Goal: Information Seeking & Learning: Learn about a topic

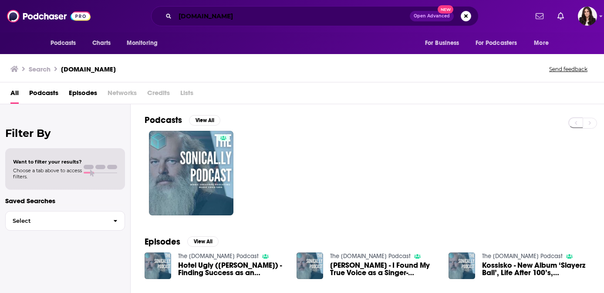
click at [240, 15] on input "[DOMAIN_NAME]" at bounding box center [292, 16] width 235 height 14
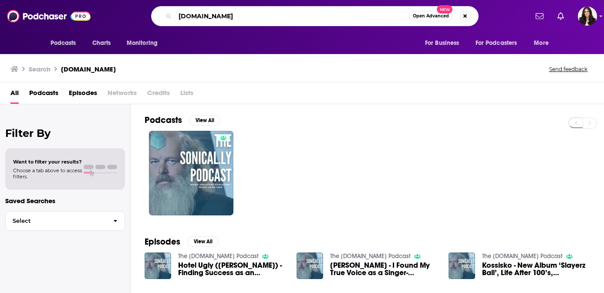
drag, startPoint x: 256, startPoint y: 18, endPoint x: 100, endPoint y: 18, distance: 156.3
click at [100, 18] on div "Podcasts Charts Monitoring SONICAL.LY Open Advanced New For Business For Podcas…" at bounding box center [311, 16] width 433 height 20
type input "mental health podcasts"
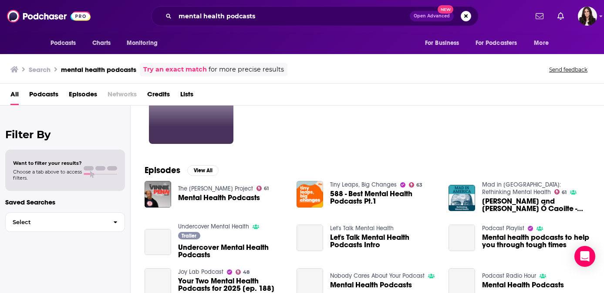
scroll to position [84, 0]
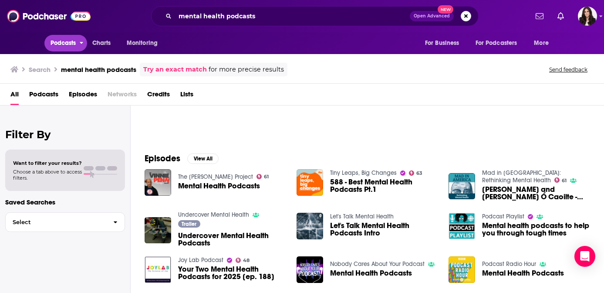
click at [69, 45] on span "Podcasts" at bounding box center [64, 43] width 26 height 12
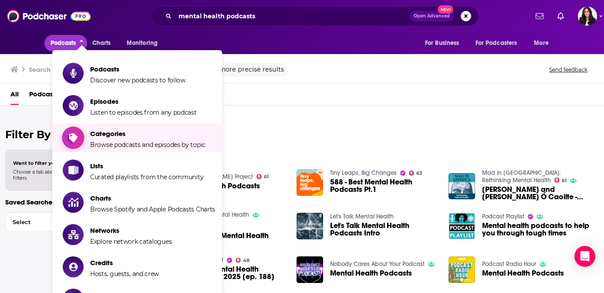
click at [135, 141] on span "Browse podcasts and episodes by topic" at bounding box center [147, 145] width 115 height 8
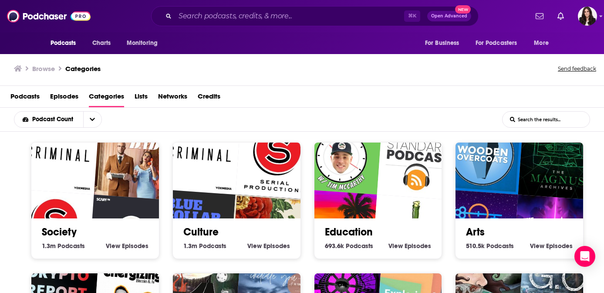
scroll to position [4, 0]
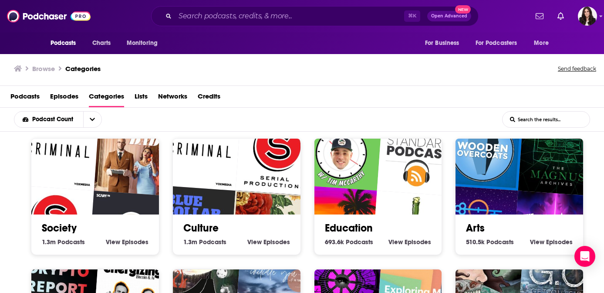
click at [535, 121] on input "List Search Input" at bounding box center [545, 119] width 87 height 16
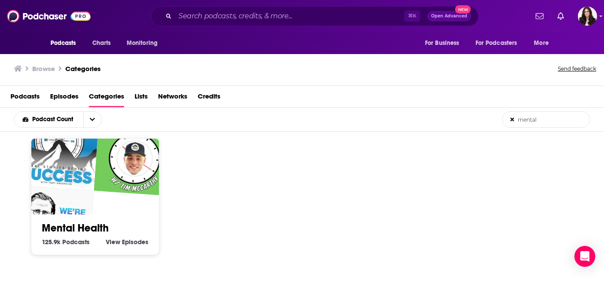
type input "mental"
click at [85, 223] on link "Mental Health" at bounding box center [75, 227] width 67 height 13
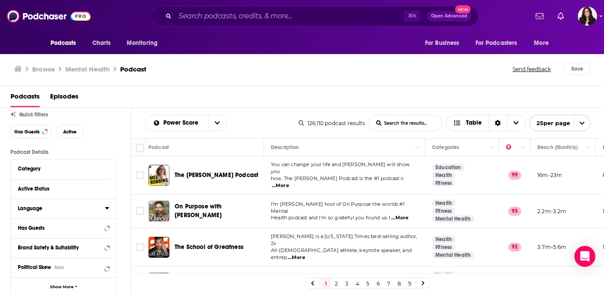
scroll to position [26, 0]
click at [104, 227] on div at bounding box center [101, 227] width 17 height 11
click at [103, 228] on div at bounding box center [101, 227] width 17 height 11
click at [93, 226] on icon at bounding box center [96, 227] width 7 height 7
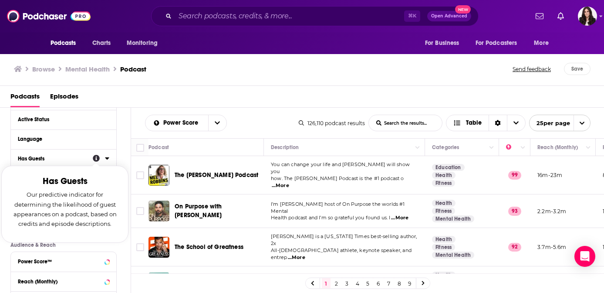
scroll to position [100, 0]
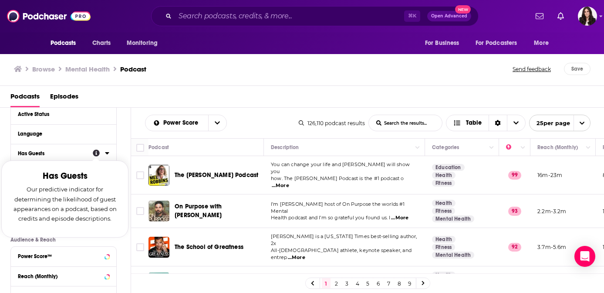
click at [106, 155] on icon at bounding box center [107, 152] width 4 height 7
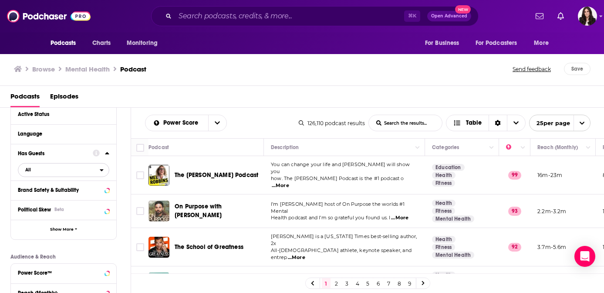
click at [53, 171] on span "All" at bounding box center [58, 169] width 81 height 11
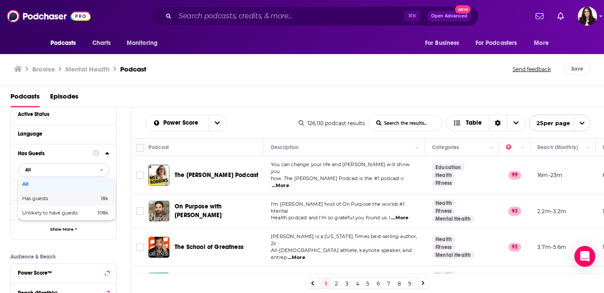
click at [42, 195] on div "Has guests 18k" at bounding box center [67, 198] width 98 height 14
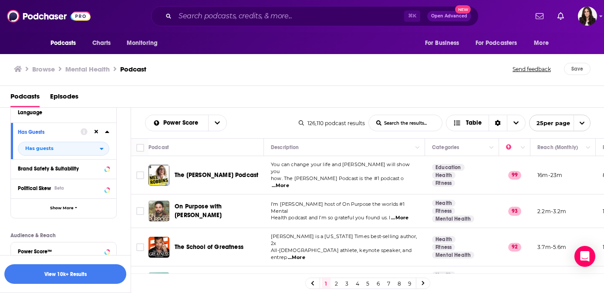
click at [227, 169] on div "Podcasts Charts Monitoring ⌘ K Open Advanced New For Business For Podcasters Mo…" at bounding box center [302, 146] width 604 height 293
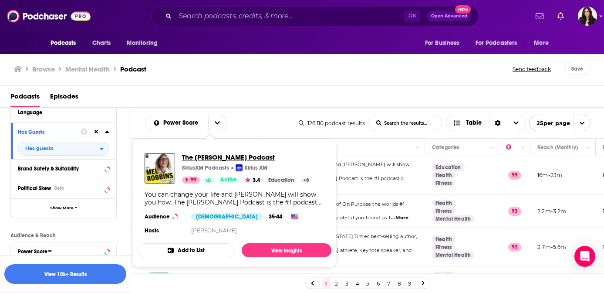
click at [207, 155] on span "The Mel Robbins Podcast" at bounding box center [247, 157] width 131 height 8
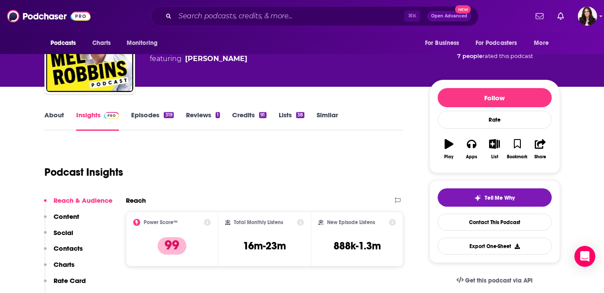
scroll to position [38, 0]
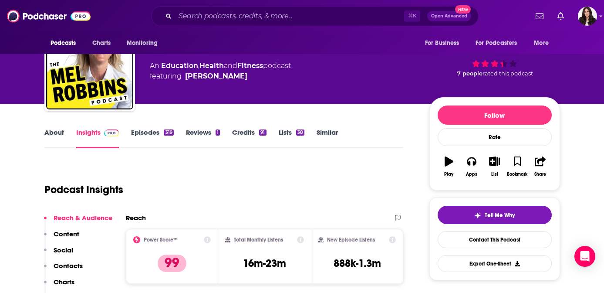
click at [131, 131] on link "Episodes 319" at bounding box center [152, 138] width 42 height 20
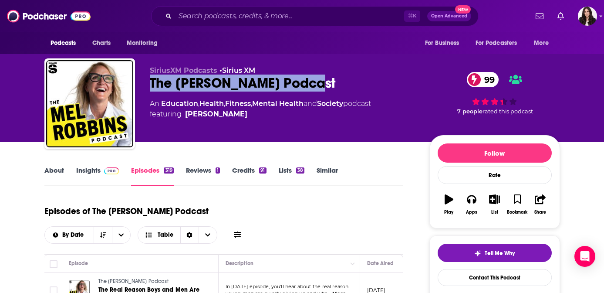
drag, startPoint x: 320, startPoint y: 84, endPoint x: 143, endPoint y: 86, distance: 177.2
click at [143, 86] on div "SiriusXM Podcasts • Sirius XM The Mel Robbins Podcast 99 An Education , Health …" at bounding box center [302, 105] width 516 height 94
copy h2 "The Mel Robbins Podcast"
click at [92, 172] on link "Insights" at bounding box center [97, 176] width 43 height 20
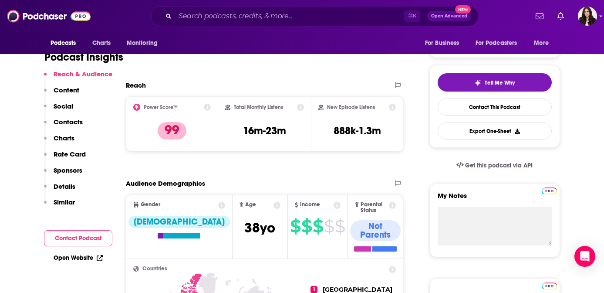
scroll to position [176, 0]
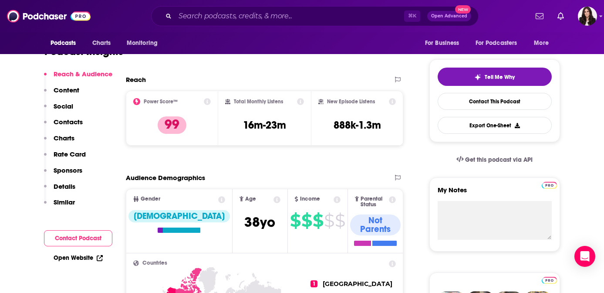
click at [70, 123] on p "Contacts" at bounding box center [68, 122] width 29 height 8
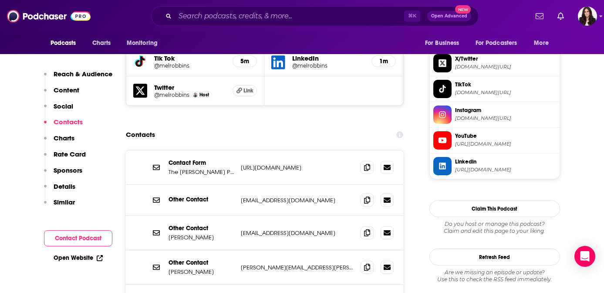
scroll to position [847, 0]
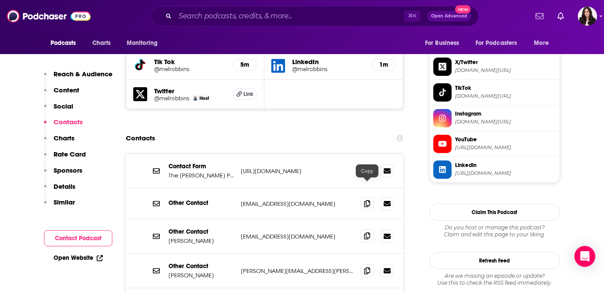
click at [370, 232] on icon at bounding box center [367, 235] width 6 height 7
click at [369, 266] on icon at bounding box center [367, 269] width 6 height 7
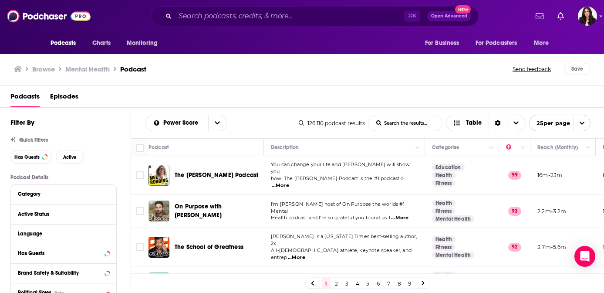
scroll to position [21, 0]
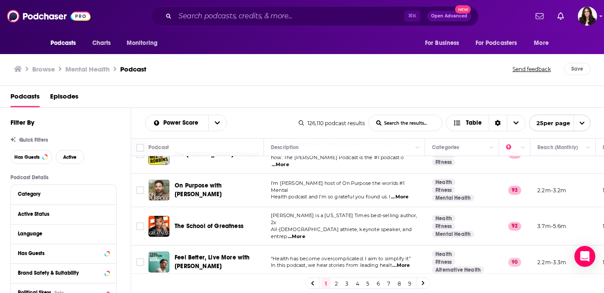
click at [222, 185] on span "On Purpose with Jay Shetty" at bounding box center [198, 190] width 47 height 16
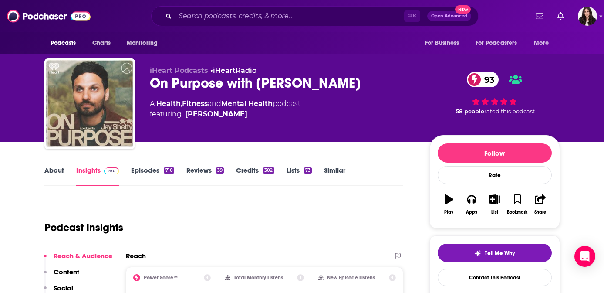
click at [145, 170] on link "Episodes 710" at bounding box center [152, 176] width 43 height 20
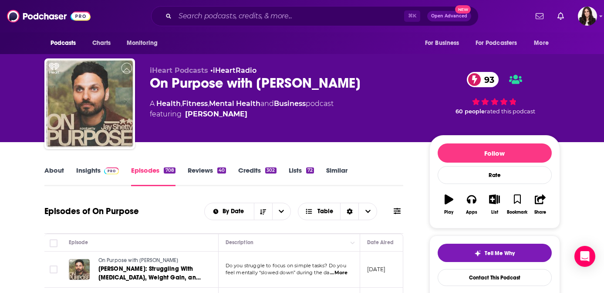
click at [58, 172] on link "About" at bounding box center [54, 176] width 20 height 20
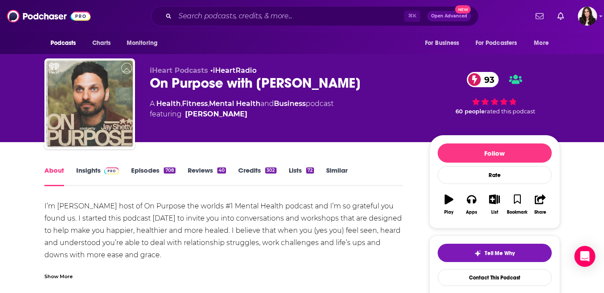
click at [146, 172] on link "Episodes 708" at bounding box center [153, 176] width 44 height 20
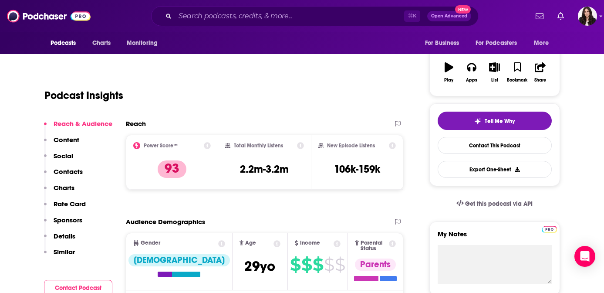
click at [76, 172] on p "Contacts" at bounding box center [68, 171] width 29 height 8
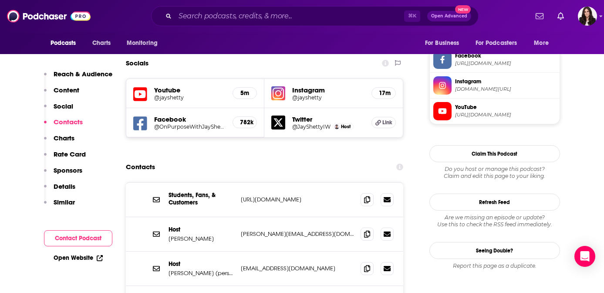
scroll to position [748, 0]
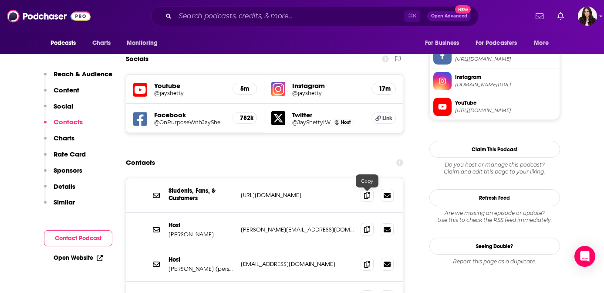
click at [370, 226] on icon at bounding box center [367, 229] width 6 height 7
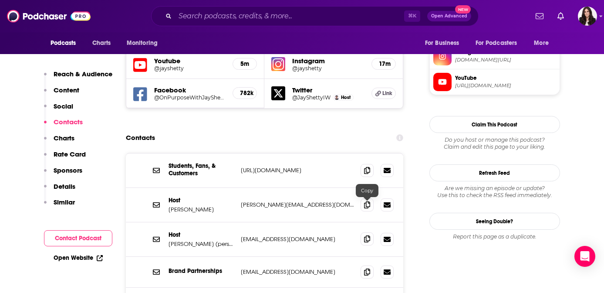
click at [370, 232] on span at bounding box center [367, 238] width 13 height 13
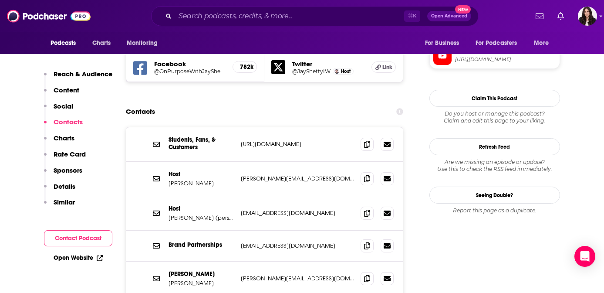
scroll to position [803, 0]
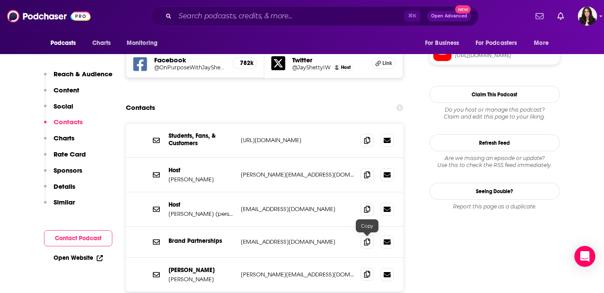
click at [366, 270] on icon at bounding box center [367, 273] width 6 height 7
click at [371, 235] on span at bounding box center [367, 241] width 13 height 13
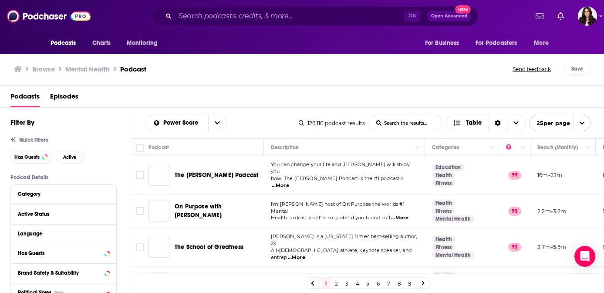
scroll to position [65, 0]
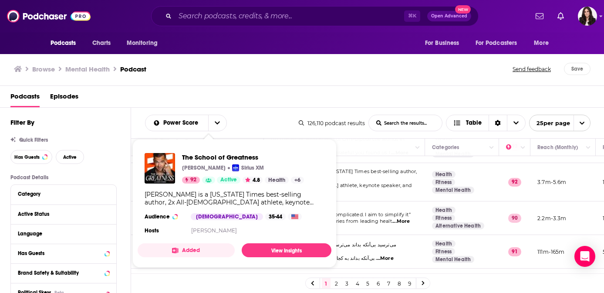
click at [208, 175] on div "The School of Greatness Lewis Howes Sirius XM 92 Active 4.8 Health + 6" at bounding box center [243, 168] width 122 height 30
click at [216, 155] on span "The School of Greatness" at bounding box center [243, 157] width 122 height 8
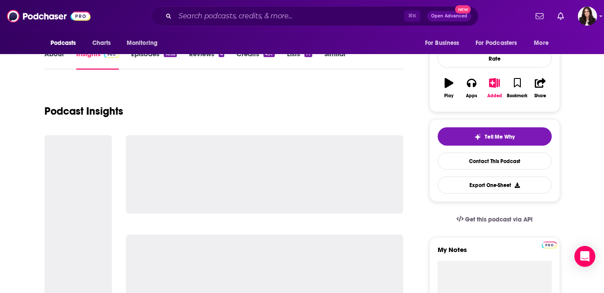
scroll to position [121, 0]
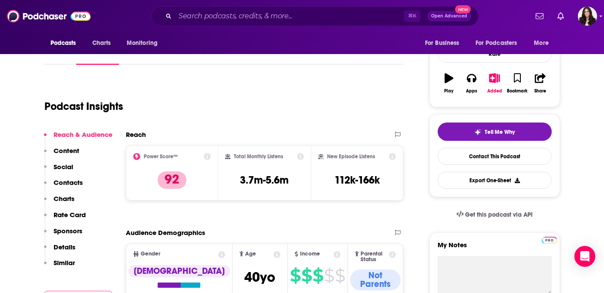
click at [69, 179] on p "Contacts" at bounding box center [68, 182] width 29 height 8
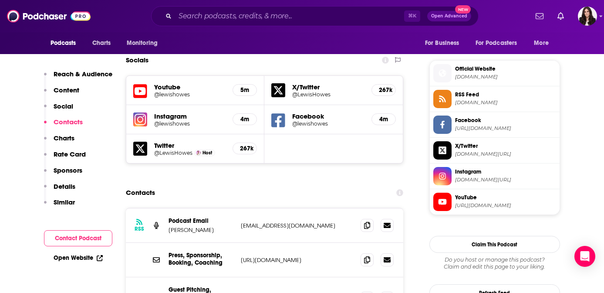
scroll to position [767, 0]
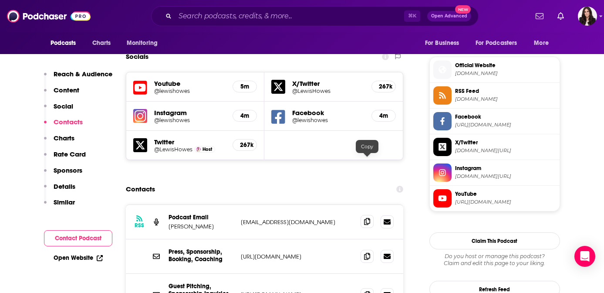
click at [367, 218] on icon at bounding box center [367, 221] width 6 height 7
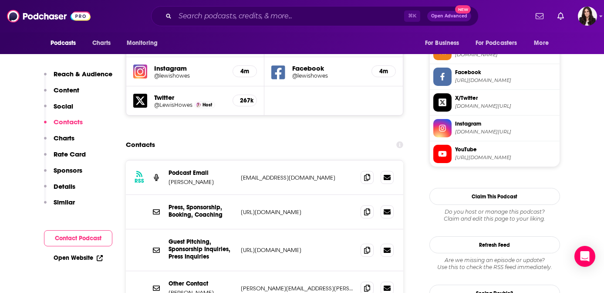
scroll to position [812, 0]
click at [368, 283] on icon at bounding box center [367, 286] width 6 height 7
drag, startPoint x: 332, startPoint y: 192, endPoint x: 239, endPoint y: 192, distance: 92.7
click at [239, 229] on div "Guest Pitching, Sponsorship Inquiries, Press Inquiries https://lewishowes.com/c…" at bounding box center [265, 250] width 278 height 42
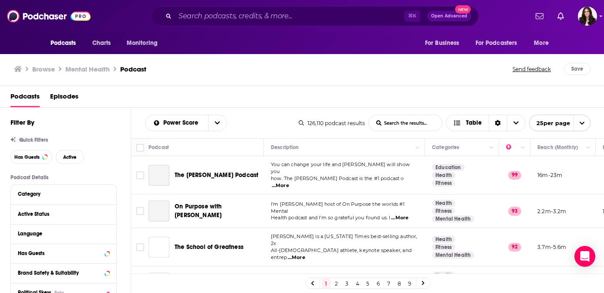
scroll to position [78, 0]
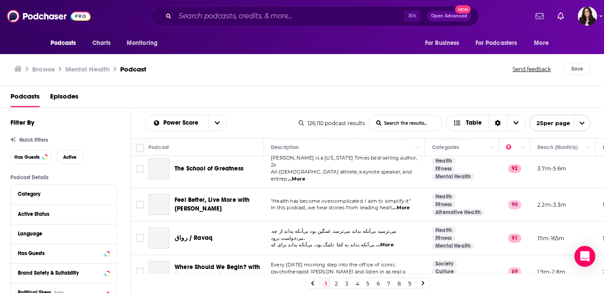
click at [226, 196] on span "Feel Better, Live More with Dr Rangan Chatterjee" at bounding box center [212, 204] width 75 height 16
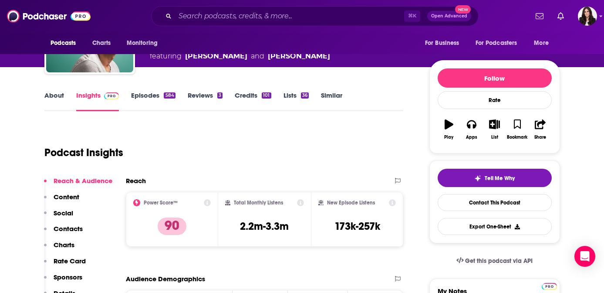
scroll to position [58, 0]
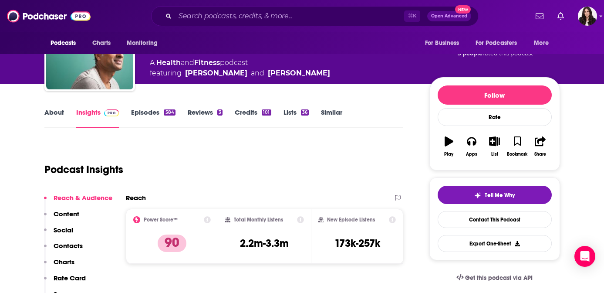
click at [142, 114] on link "Episodes 584" at bounding box center [153, 118] width 44 height 20
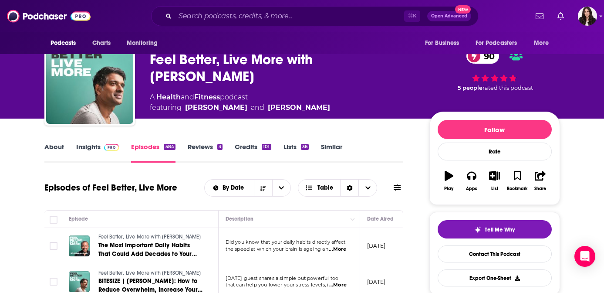
scroll to position [21, 0]
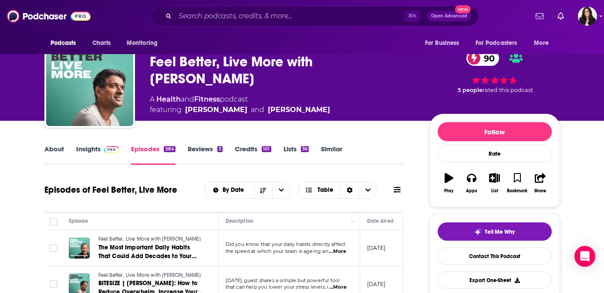
click at [101, 149] on span at bounding box center [110, 149] width 19 height 8
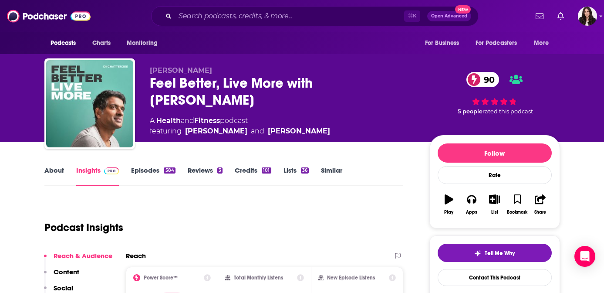
drag, startPoint x: 233, startPoint y: 100, endPoint x: 145, endPoint y: 86, distance: 88.6
click at [145, 86] on div "Dr Rangan Chatterjee Feel Better, Live More with Dr Rangan Chatterjee 90 A Heal…" at bounding box center [302, 105] width 516 height 94
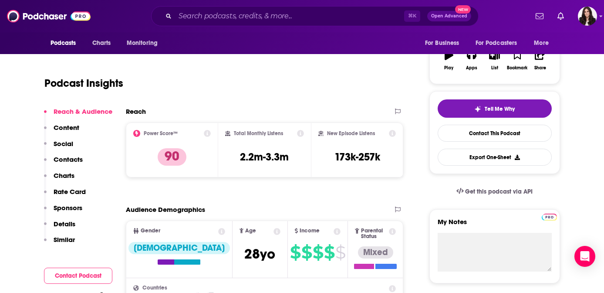
click at [61, 159] on p "Contacts" at bounding box center [68, 159] width 29 height 8
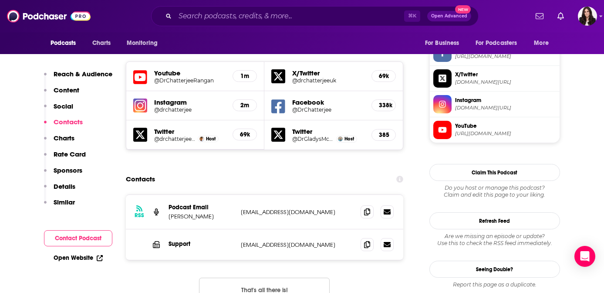
scroll to position [758, 0]
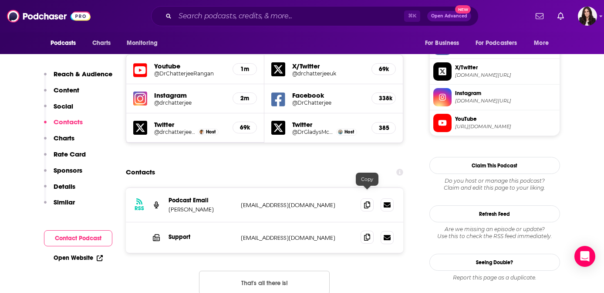
click at [369, 230] on span at bounding box center [367, 236] width 13 height 13
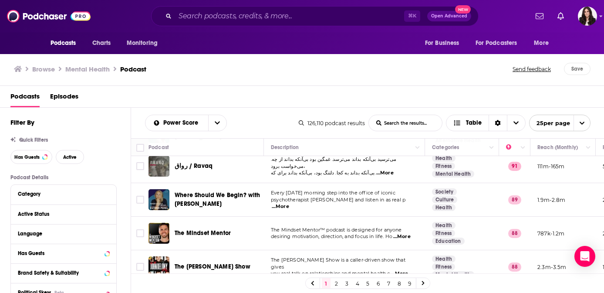
scroll to position [153, 0]
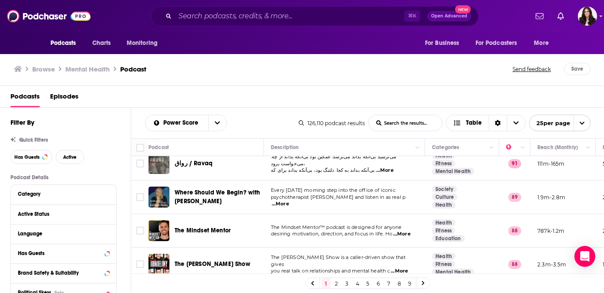
click at [211, 226] on span "The Mindset Mentor" at bounding box center [203, 229] width 56 height 7
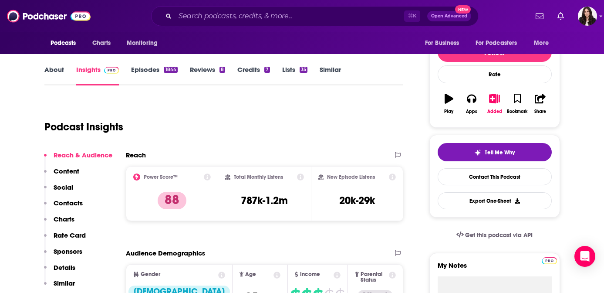
click at [68, 204] on p "Contacts" at bounding box center [68, 203] width 29 height 8
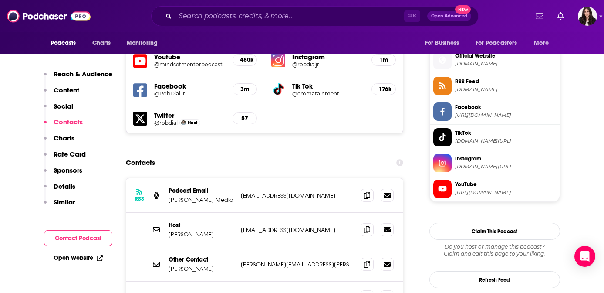
scroll to position [777, 0]
click at [364, 222] on span at bounding box center [367, 228] width 13 height 13
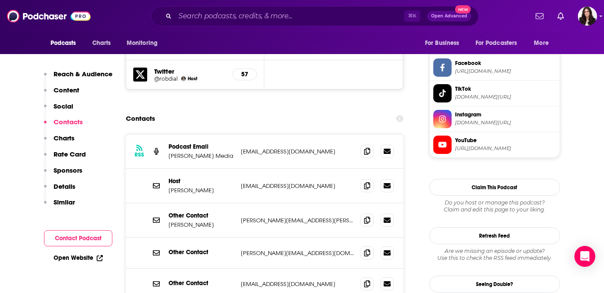
scroll to position [820, 0]
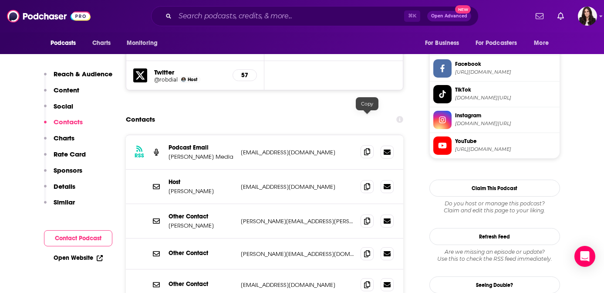
click at [367, 148] on icon at bounding box center [367, 151] width 6 height 7
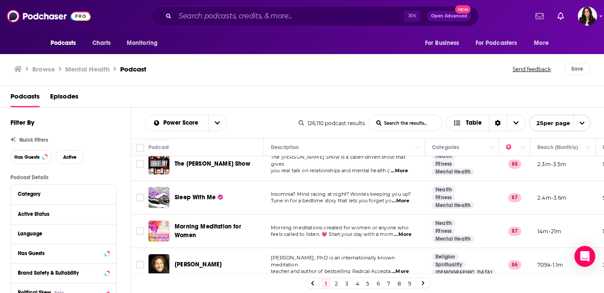
scroll to position [257, 0]
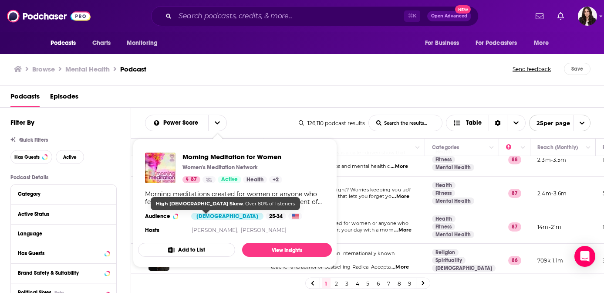
click at [202, 216] on div "Female" at bounding box center [227, 215] width 72 height 7
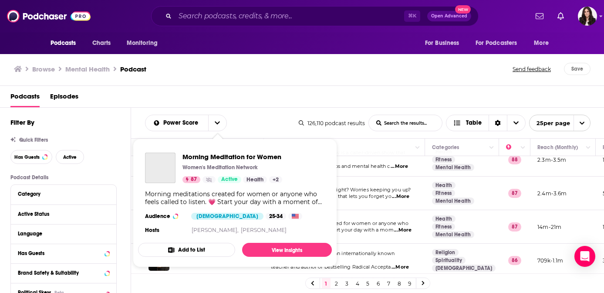
click at [224, 213] on div "Podcasts Charts Monitoring ⌘ K Open Advanced New For Business For Podcasters Mo…" at bounding box center [302, 146] width 604 height 293
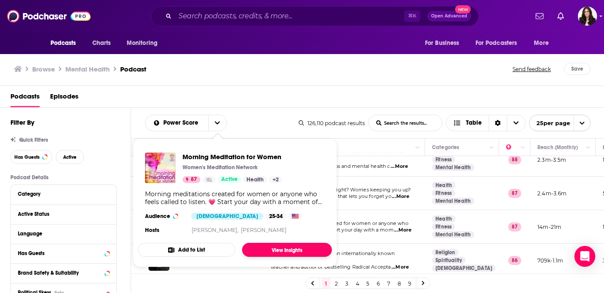
click at [281, 246] on link "View Insights" at bounding box center [287, 250] width 90 height 14
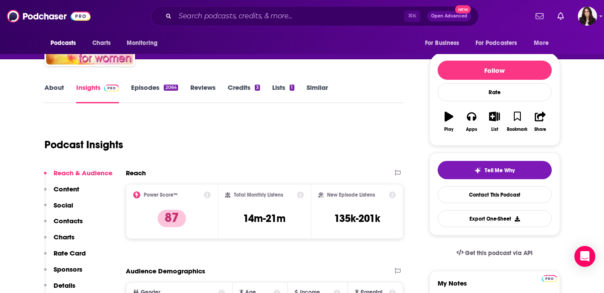
scroll to position [82, 0]
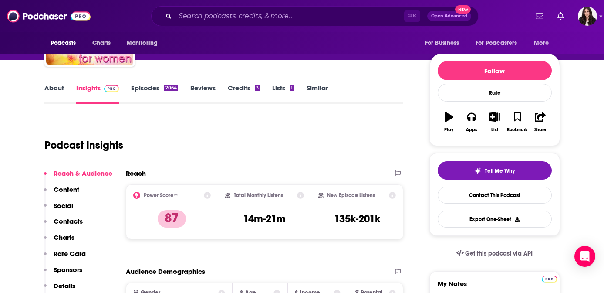
click at [70, 222] on p "Contacts" at bounding box center [68, 221] width 29 height 8
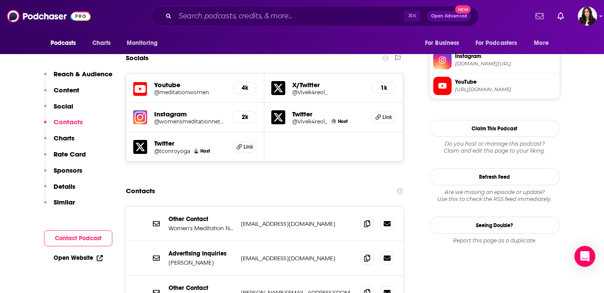
scroll to position [779, 0]
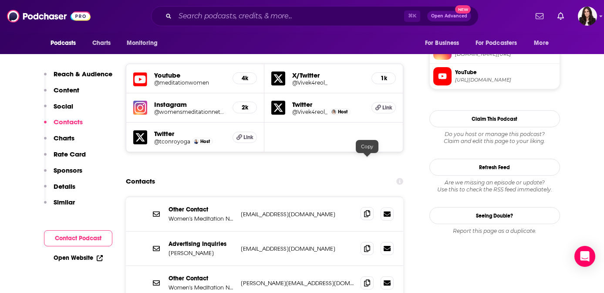
click at [367, 210] on icon at bounding box center [367, 213] width 6 height 7
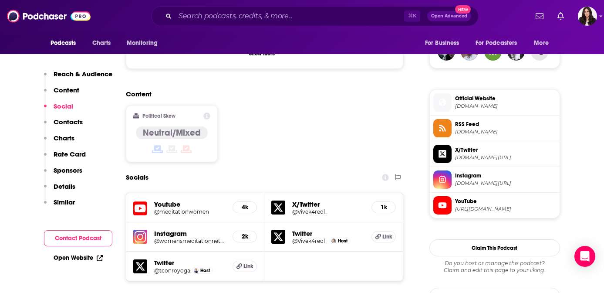
scroll to position [798, 0]
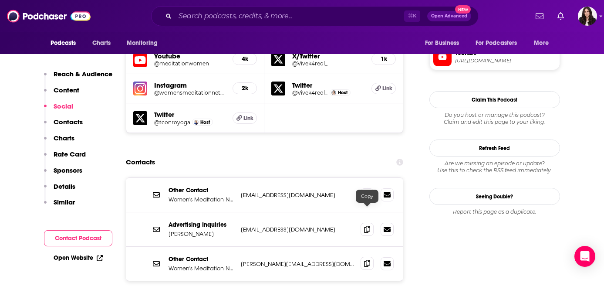
click at [370, 260] on icon at bounding box center [367, 263] width 6 height 7
click at [367, 225] on icon at bounding box center [367, 228] width 6 height 7
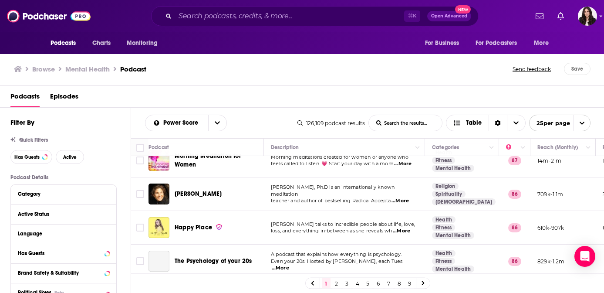
scroll to position [360, 0]
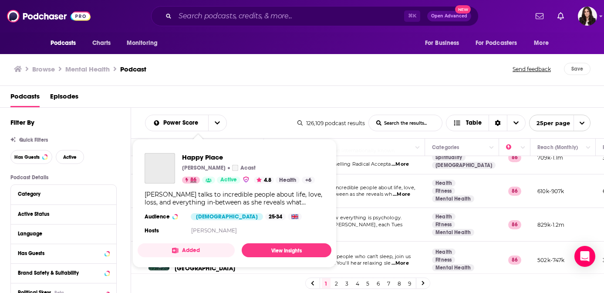
click at [193, 179] on span "86" at bounding box center [193, 179] width 6 height 9
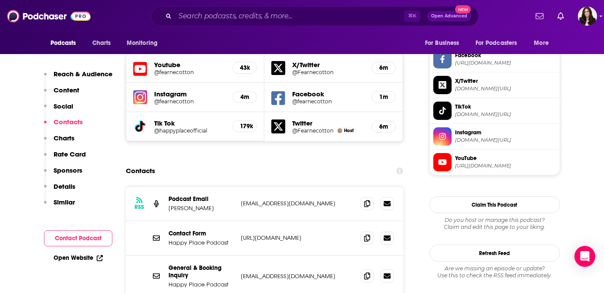
scroll to position [833, 0]
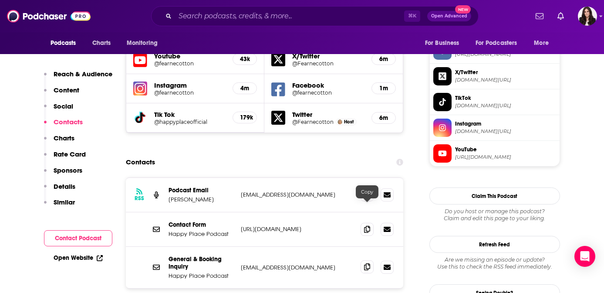
click at [365, 263] on icon at bounding box center [367, 266] width 6 height 7
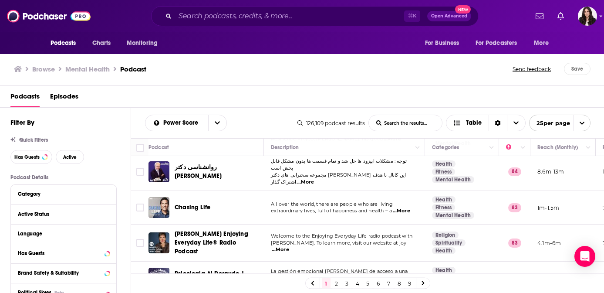
scroll to position [548, 0]
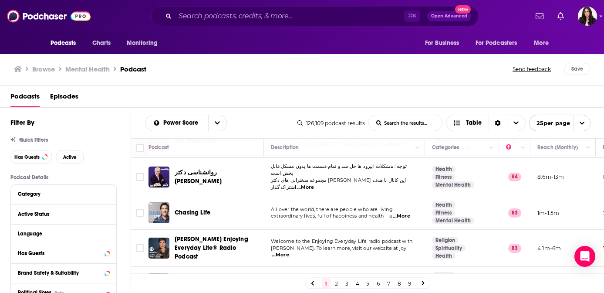
click at [344, 212] on span "extraordinary lives, full of happiness and health – a" at bounding box center [331, 215] width 121 height 6
click at [198, 209] on span "Chasing Life" at bounding box center [193, 212] width 36 height 7
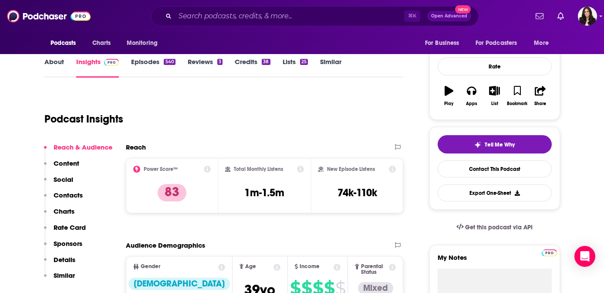
scroll to position [114, 0]
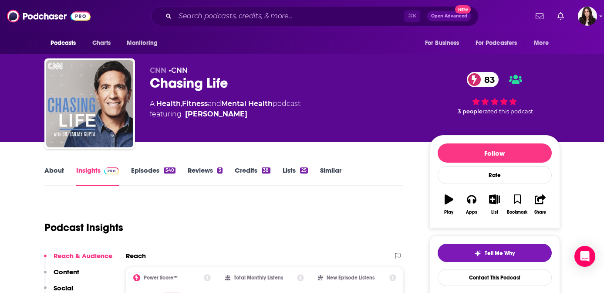
click at [150, 169] on link "Episodes 540" at bounding box center [153, 176] width 44 height 20
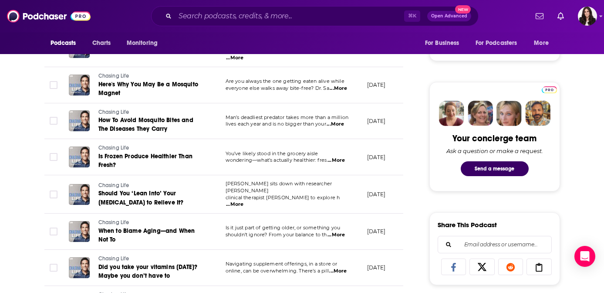
scroll to position [507, 0]
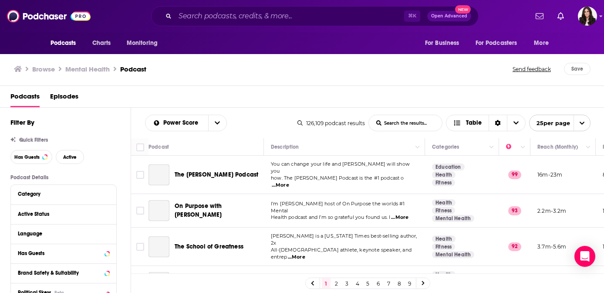
scroll to position [727, 0]
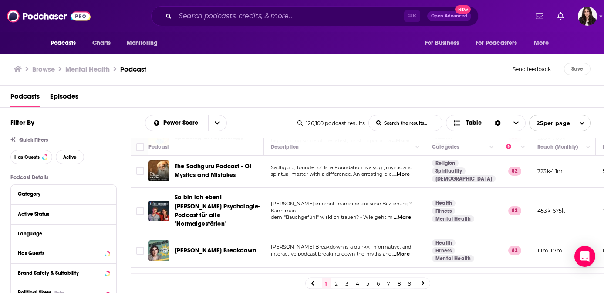
click at [334, 285] on link "2" at bounding box center [336, 283] width 9 height 10
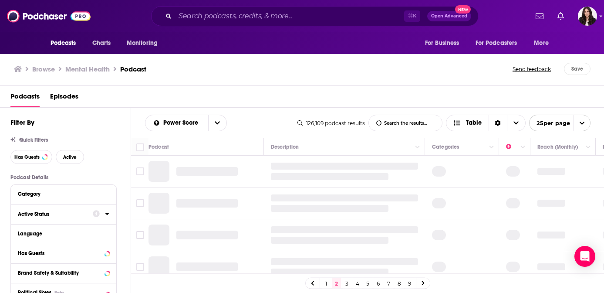
click at [51, 215] on div "Active Status" at bounding box center [52, 214] width 69 height 6
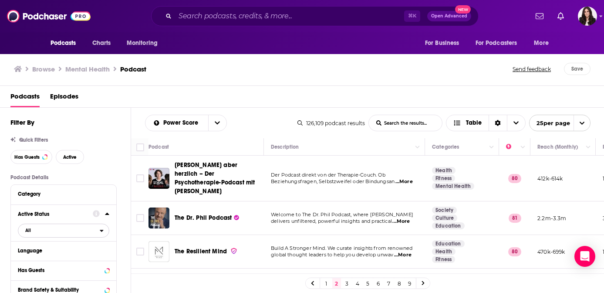
click at [35, 230] on span "All" at bounding box center [58, 229] width 81 height 11
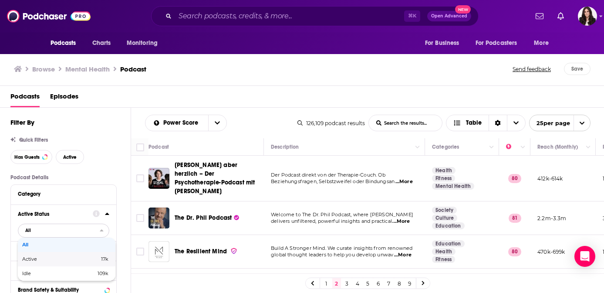
click at [31, 259] on span "Active" at bounding box center [45, 258] width 46 height 5
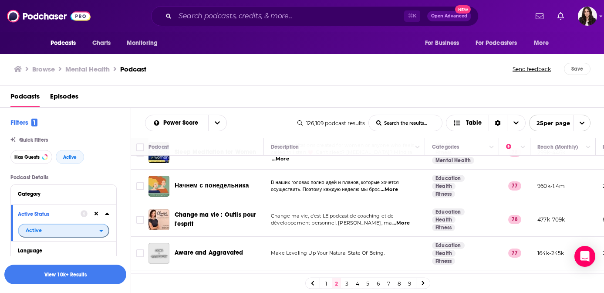
scroll to position [727, 0]
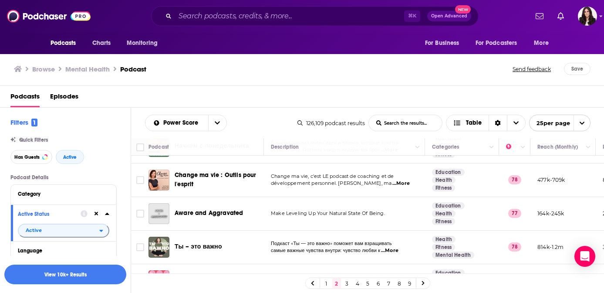
click at [347, 283] on link "3" at bounding box center [347, 283] width 9 height 10
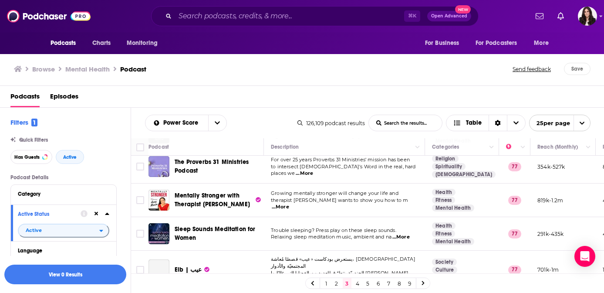
scroll to position [107, 0]
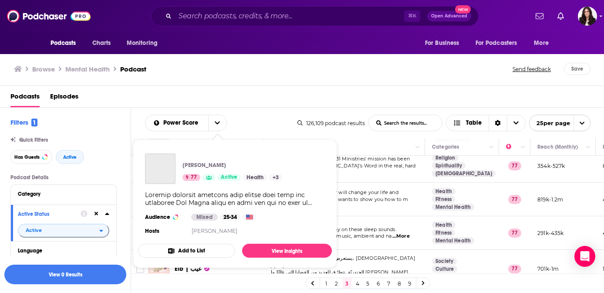
click at [224, 203] on div "Show Podcast Details" at bounding box center [235, 199] width 180 height 16
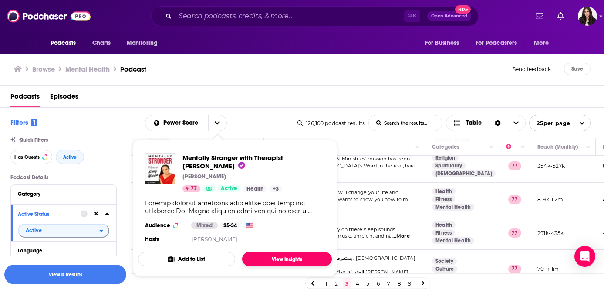
click at [279, 255] on link "View Insights" at bounding box center [287, 259] width 90 height 14
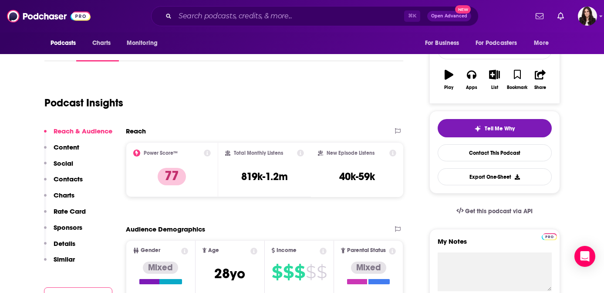
scroll to position [125, 0]
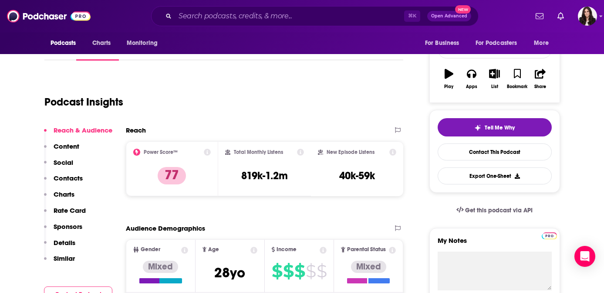
click at [76, 182] on p "Contacts" at bounding box center [68, 178] width 29 height 8
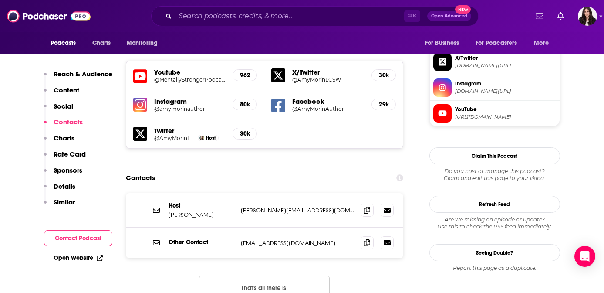
scroll to position [777, 0]
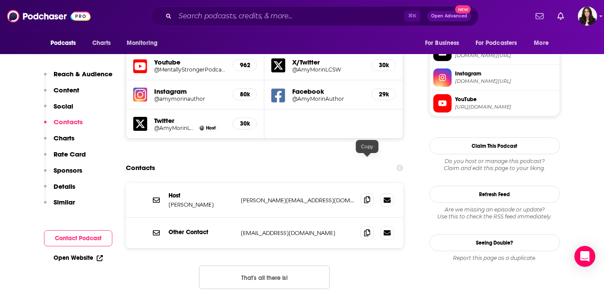
click at [365, 196] on icon at bounding box center [367, 199] width 6 height 7
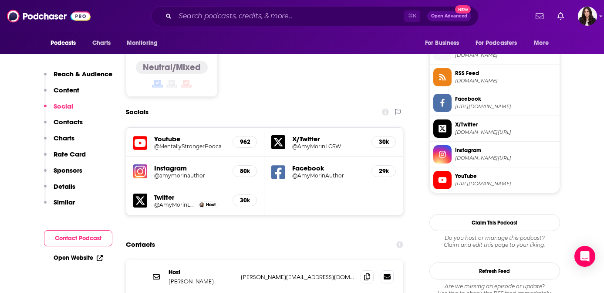
scroll to position [748, 0]
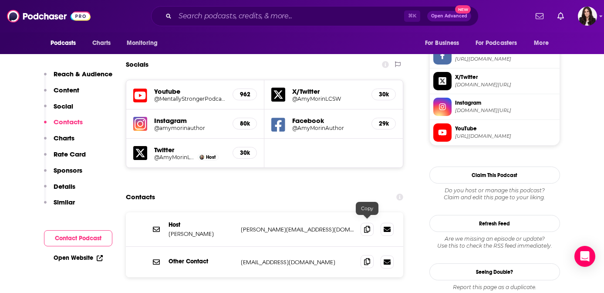
click at [366, 258] on icon at bounding box center [367, 261] width 6 height 7
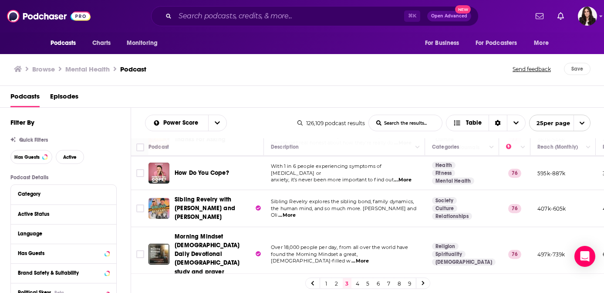
scroll to position [297, 0]
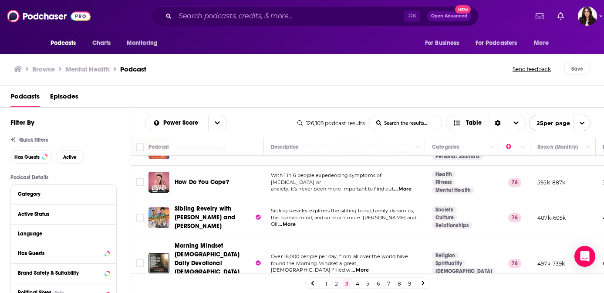
click at [206, 181] on span "How Do You Cope?" at bounding box center [202, 181] width 54 height 7
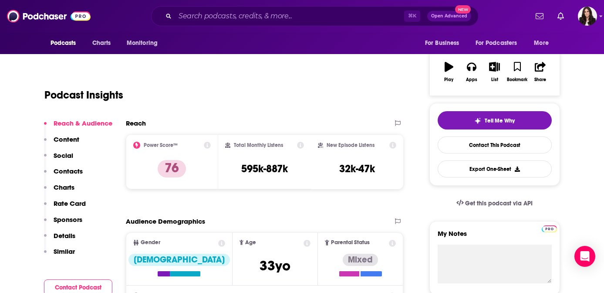
click at [73, 170] on p "Contacts" at bounding box center [68, 171] width 29 height 8
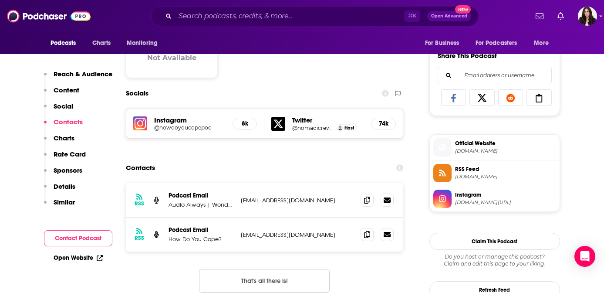
scroll to position [575, 0]
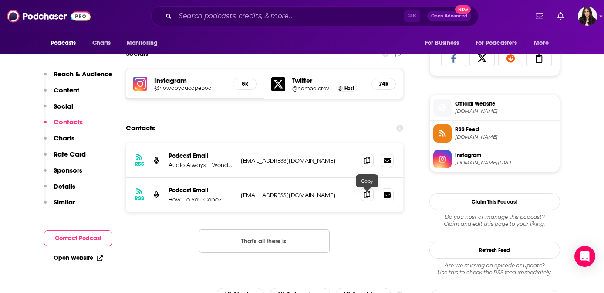
click at [364, 195] on icon at bounding box center [367, 194] width 6 height 7
click at [369, 163] on icon at bounding box center [367, 159] width 6 height 7
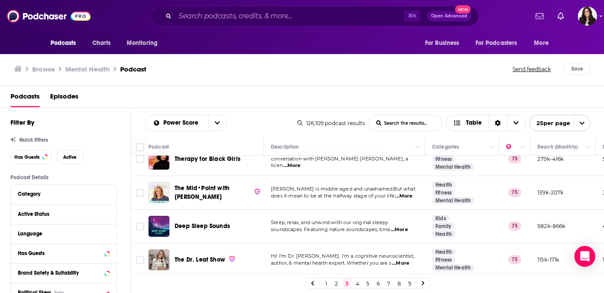
scroll to position [581, 0]
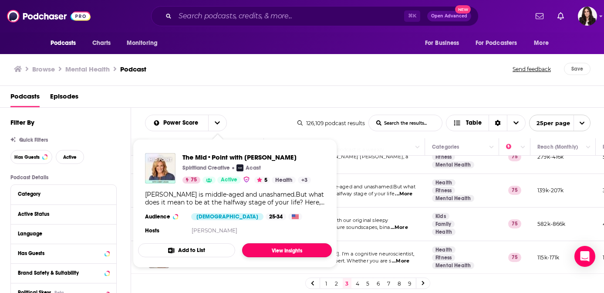
click at [297, 244] on link "View Insights" at bounding box center [287, 250] width 90 height 14
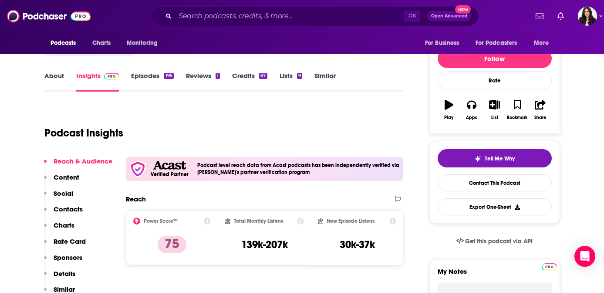
scroll to position [111, 0]
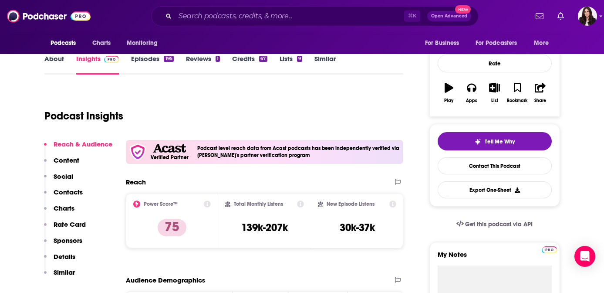
click at [67, 193] on p "Contacts" at bounding box center [68, 192] width 29 height 8
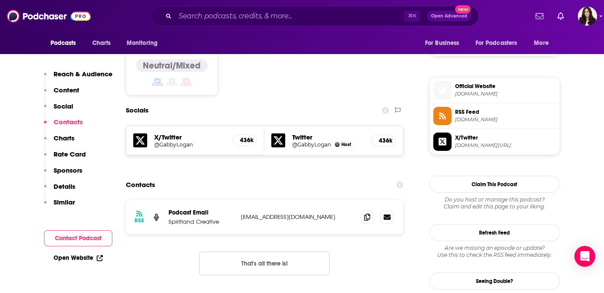
scroll to position [747, 0]
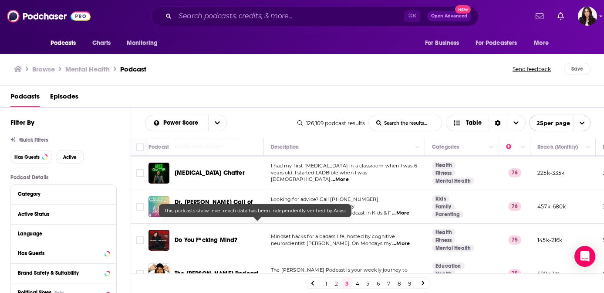
scroll to position [723, 0]
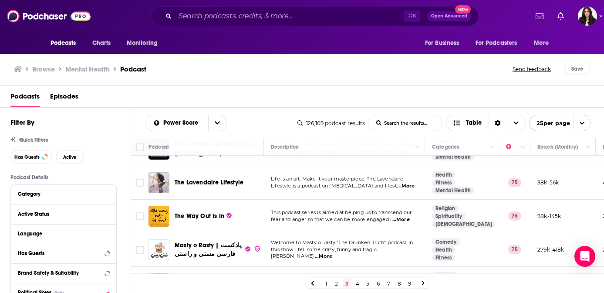
click at [354, 284] on link "4" at bounding box center [357, 283] width 9 height 10
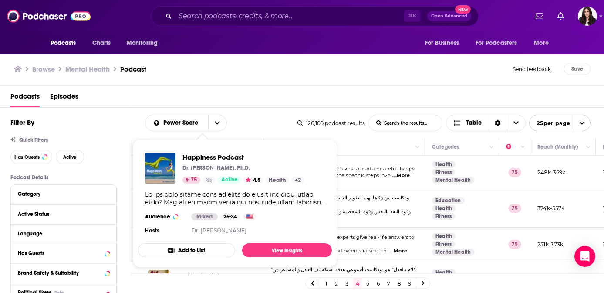
click at [335, 180] on span "Happiness Podcast Dr. Robert Puff, Ph.D. 75 Active 4.5 Health + 2 Audience Mixe…" at bounding box center [235, 203] width 204 height 139
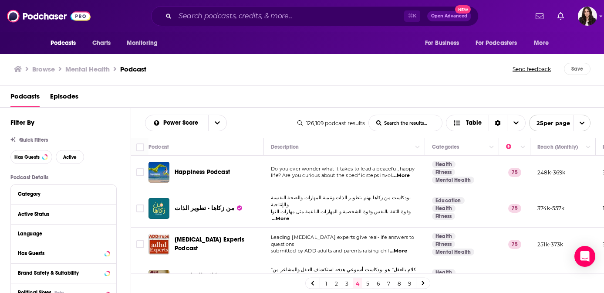
click at [216, 172] on span "Happiness Podcast" at bounding box center [202, 171] width 55 height 7
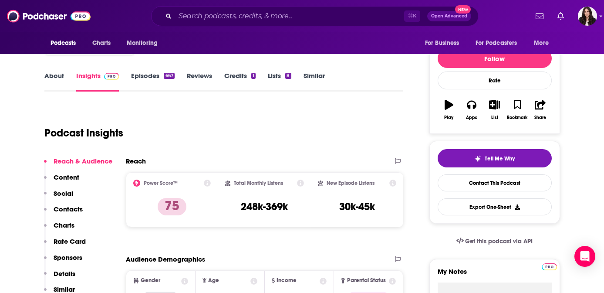
scroll to position [95, 0]
click at [64, 209] on p "Contacts" at bounding box center [68, 208] width 29 height 8
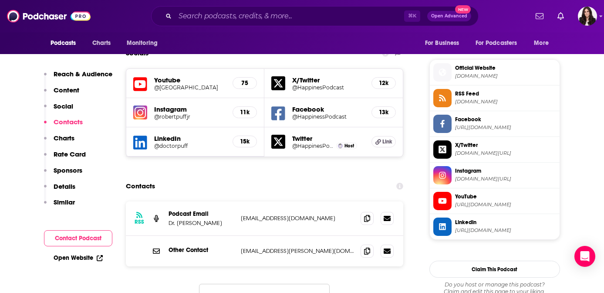
scroll to position [767, 0]
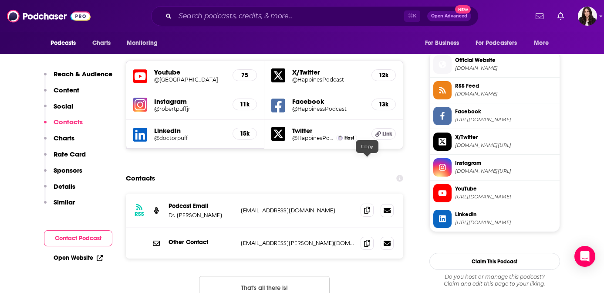
click at [368, 206] on icon at bounding box center [367, 209] width 6 height 7
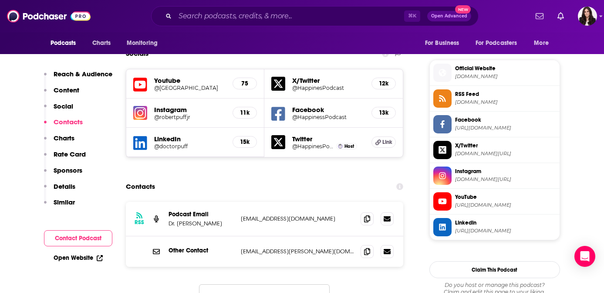
scroll to position [760, 0]
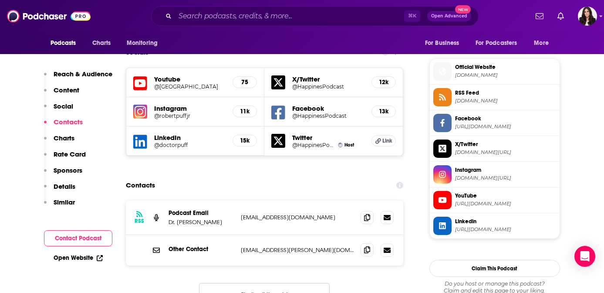
click at [367, 246] on icon at bounding box center [367, 249] width 6 height 7
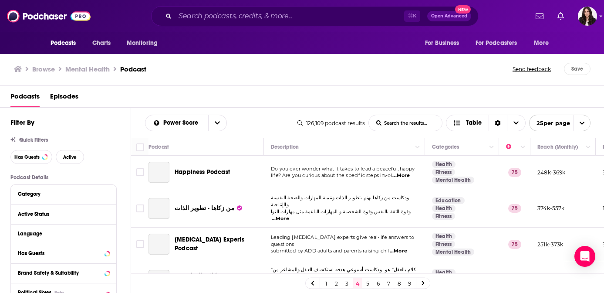
scroll to position [114, 0]
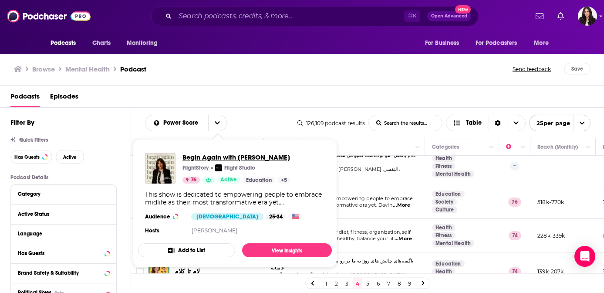
click at [238, 156] on span "Begin Again with Davina McCall" at bounding box center [236, 157] width 108 height 8
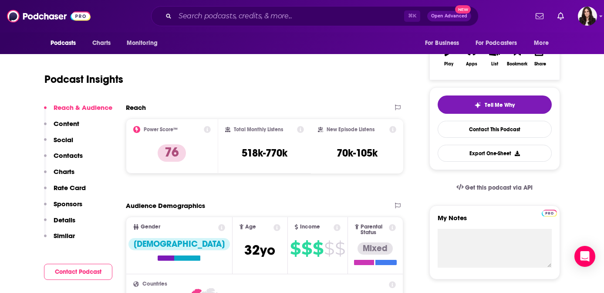
scroll to position [148, 0]
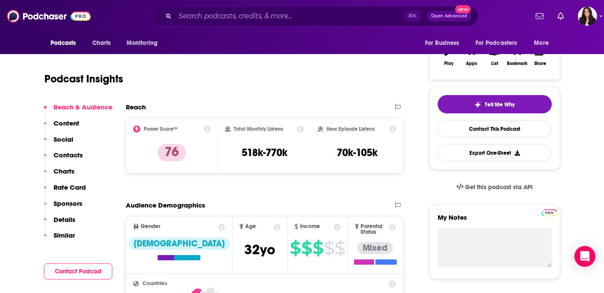
click at [67, 155] on p "Contacts" at bounding box center [68, 155] width 29 height 8
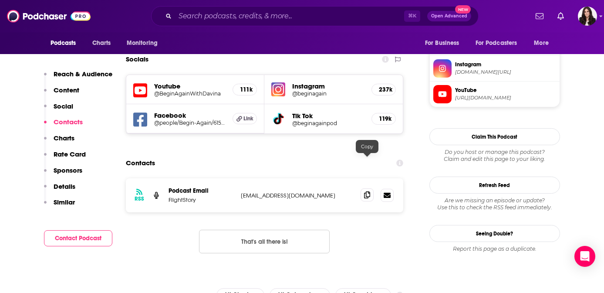
click at [368, 191] on icon at bounding box center [367, 194] width 6 height 7
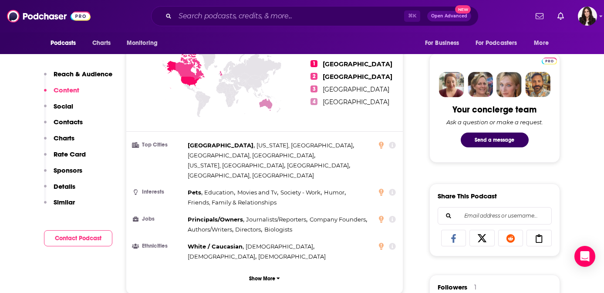
scroll to position [0, 0]
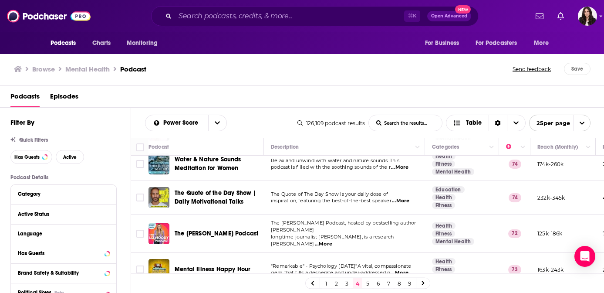
scroll to position [604, 0]
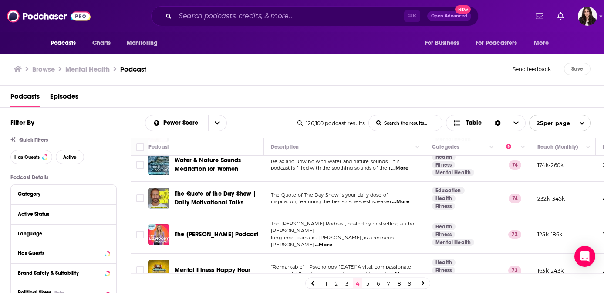
click at [213, 208] on div "Podcasts Charts Monitoring ⌘ K Open Advanced New For Business For Podcasters Mo…" at bounding box center [302, 146] width 604 height 293
click at [361, 234] on span "longtime journalist Liz Moody, is a research-backe" at bounding box center [333, 240] width 125 height 13
click at [219, 230] on span "The Liz Moody Podcast" at bounding box center [217, 233] width 84 height 7
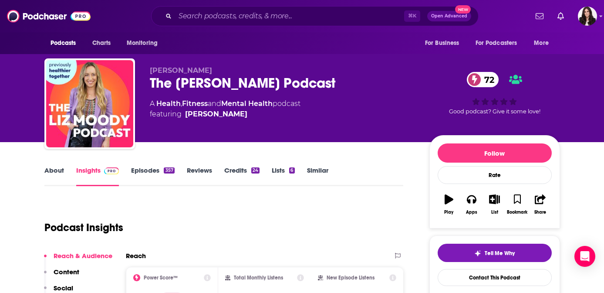
scroll to position [71, 0]
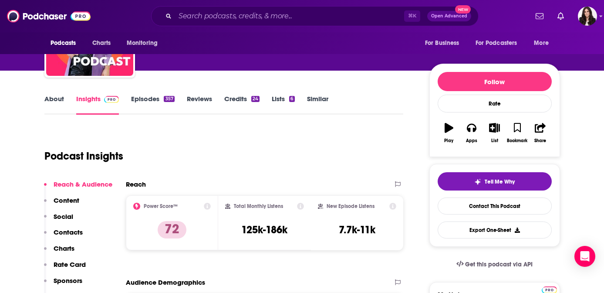
click at [73, 229] on p "Contacts" at bounding box center [68, 232] width 29 height 8
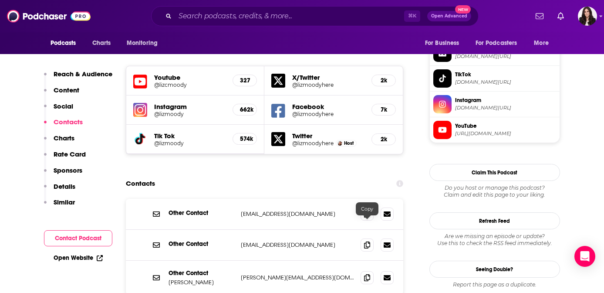
scroll to position [777, 0]
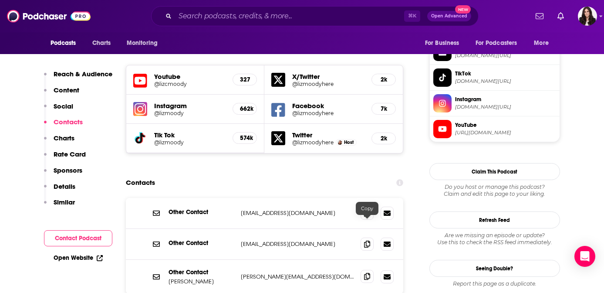
click at [367, 270] on span at bounding box center [367, 276] width 13 height 13
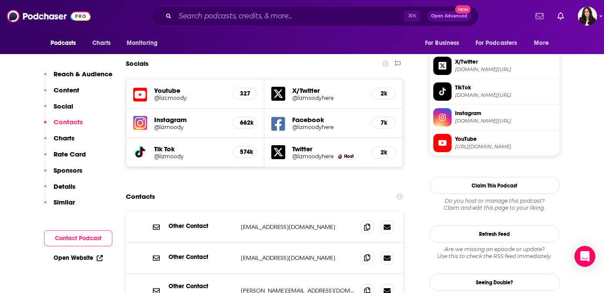
scroll to position [775, 0]
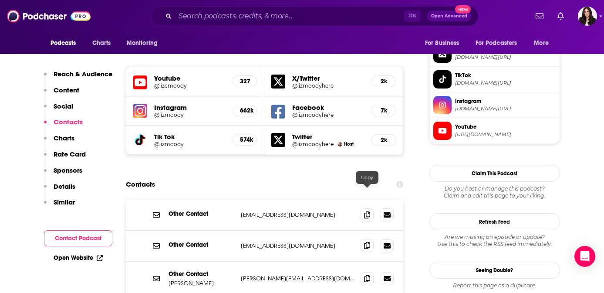
click at [368, 242] on icon at bounding box center [367, 245] width 6 height 7
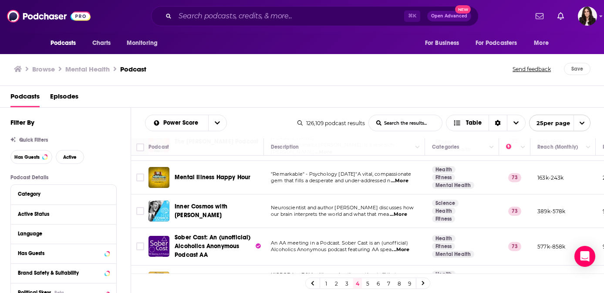
scroll to position [727, 0]
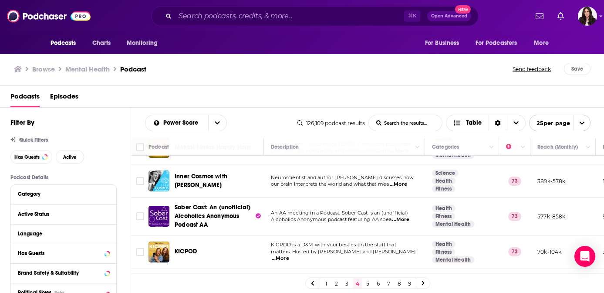
click at [366, 283] on link "5" at bounding box center [368, 283] width 9 height 10
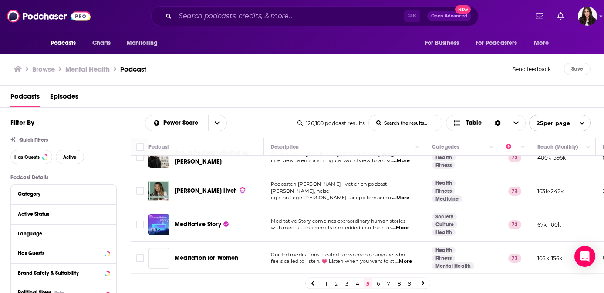
scroll to position [173, 0]
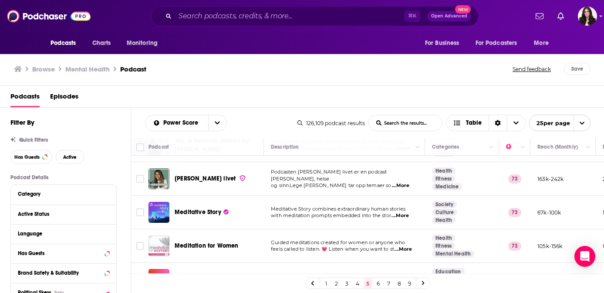
click at [313, 216] on span "with meditation prompts embedded into the stor" at bounding box center [331, 215] width 120 height 6
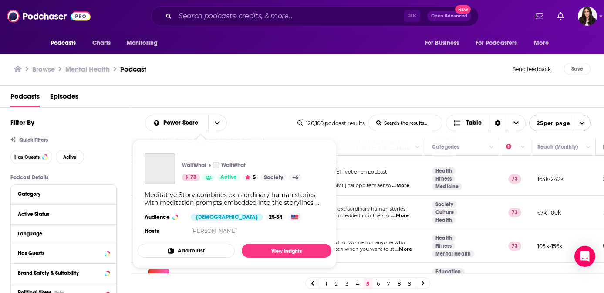
click at [207, 211] on div "WaitWhat WaitWhat 73 Active 5 Society + 6 Meditative Story combines extraordina…" at bounding box center [235, 194] width 194 height 97
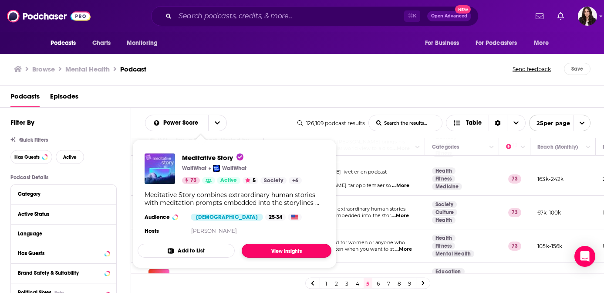
click at [263, 250] on link "View Insights" at bounding box center [287, 250] width 90 height 14
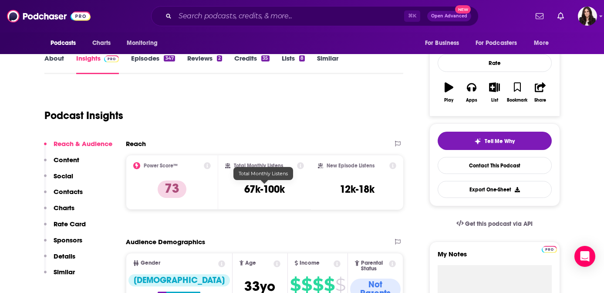
scroll to position [115, 0]
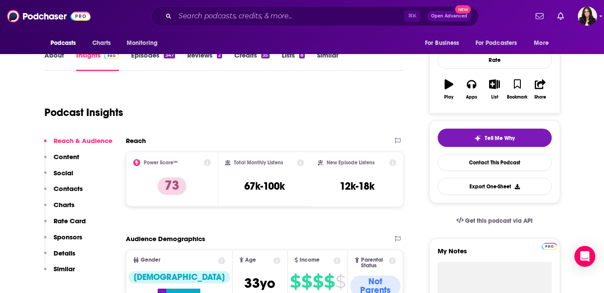
click at [71, 186] on p "Contacts" at bounding box center [68, 188] width 29 height 8
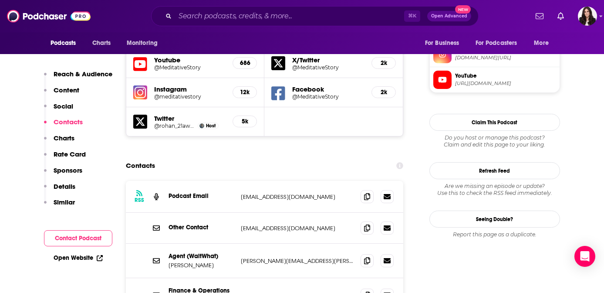
scroll to position [801, 0]
click at [369, 256] on icon at bounding box center [367, 259] width 6 height 7
click at [372, 287] on span at bounding box center [367, 293] width 13 height 13
click at [368, 223] on icon at bounding box center [367, 226] width 6 height 7
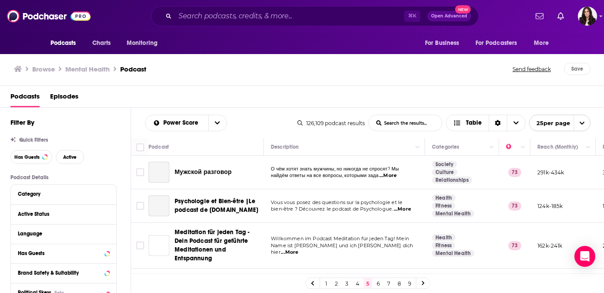
scroll to position [105, 0]
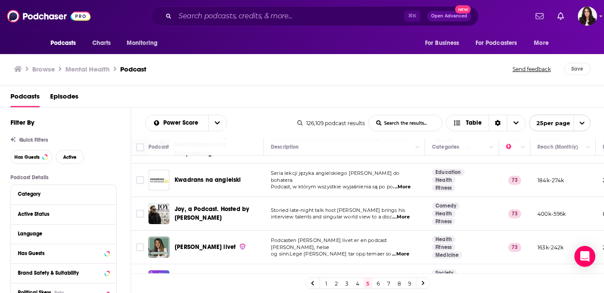
click at [406, 217] on span "...More" at bounding box center [400, 216] width 17 height 7
click at [225, 207] on div "Podcasts Charts Monitoring ⌘ K Open Advanced New For Business For Podcasters Mo…" at bounding box center [302, 146] width 604 height 293
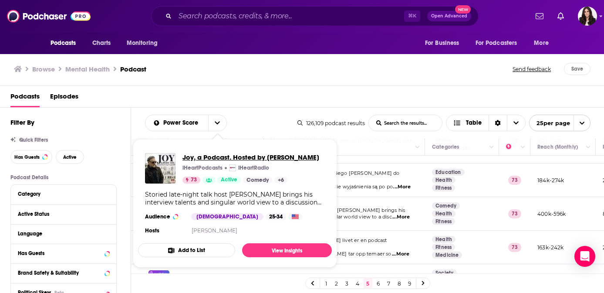
click at [241, 159] on span "Joy, a Podcast. Hosted by Craig Ferguson" at bounding box center [250, 157] width 137 height 8
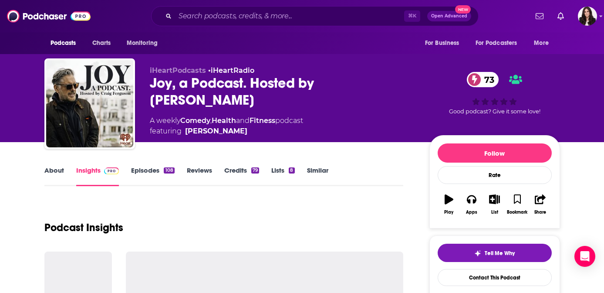
drag, startPoint x: 222, startPoint y: 101, endPoint x: 149, endPoint y: 84, distance: 74.2
click at [150, 84] on div "Joy, a Podcast. Hosted by Craig Ferguson 73" at bounding box center [283, 91] width 266 height 34
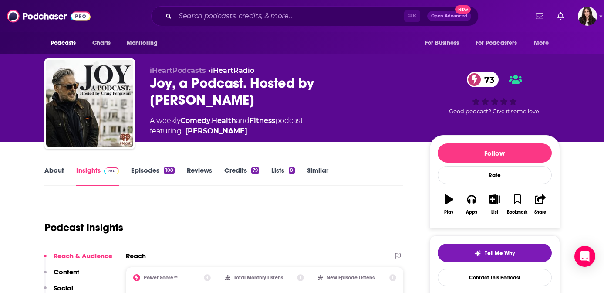
copy h2 "Joy, a Podcast. Hosted by Craig Ferguson"
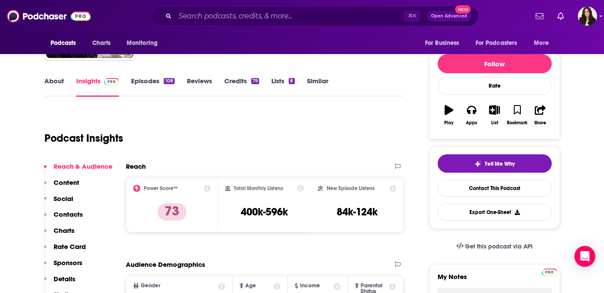
click at [65, 216] on p "Contacts" at bounding box center [68, 214] width 29 height 8
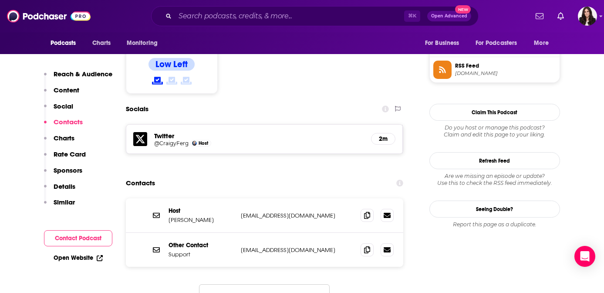
scroll to position [709, 0]
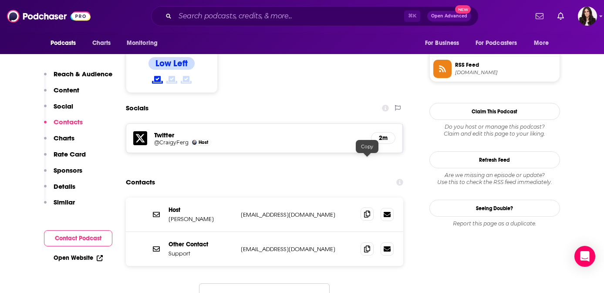
click at [368, 210] on icon at bounding box center [367, 213] width 6 height 7
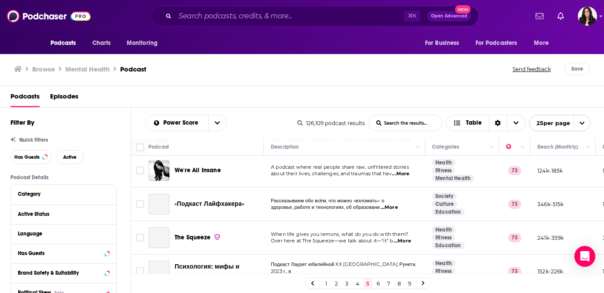
scroll to position [392, 0]
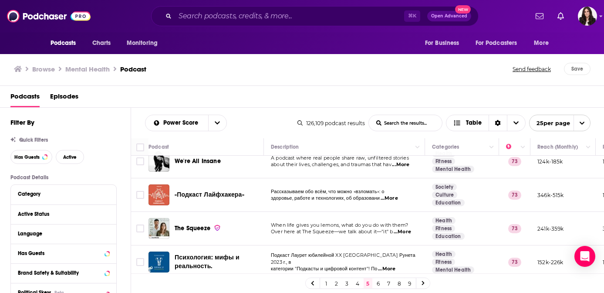
click at [199, 227] on span "The Squeeze" at bounding box center [193, 227] width 36 height 7
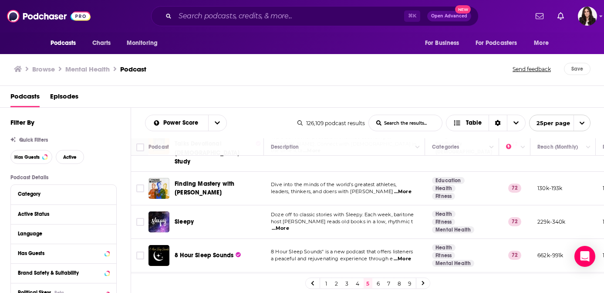
scroll to position [732, 0]
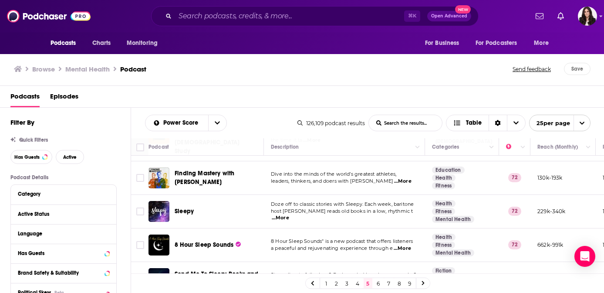
click at [377, 282] on link "6" at bounding box center [378, 283] width 9 height 10
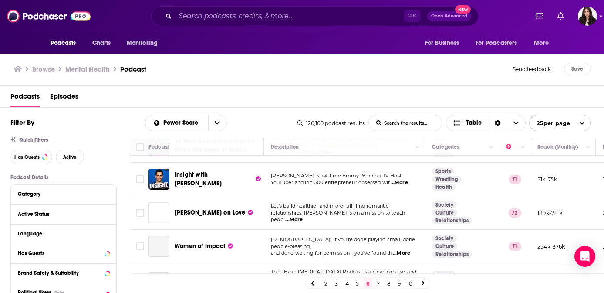
scroll to position [509, 0]
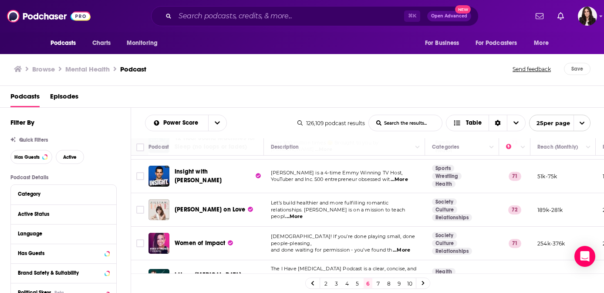
click at [199, 233] on div "Women of Impact" at bounding box center [220, 243] width 91 height 21
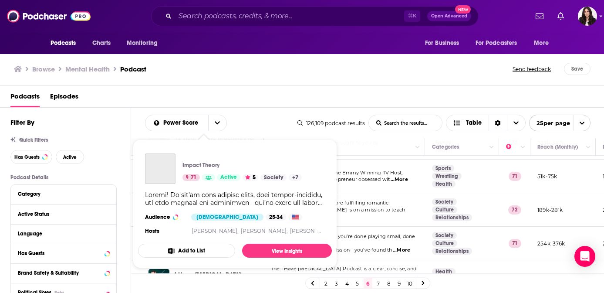
click at [199, 236] on div "Podcasts Charts Monitoring ⌘ K Open Advanced New For Business For Podcasters Mo…" at bounding box center [302, 146] width 604 height 293
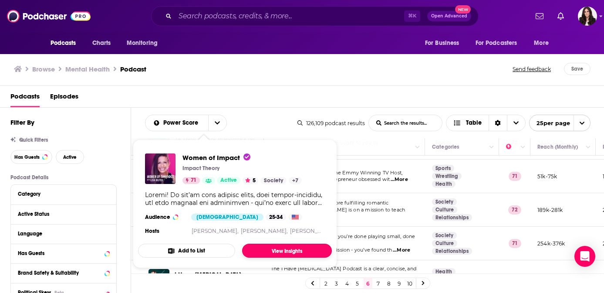
click at [286, 247] on link "View Insights" at bounding box center [287, 250] width 90 height 14
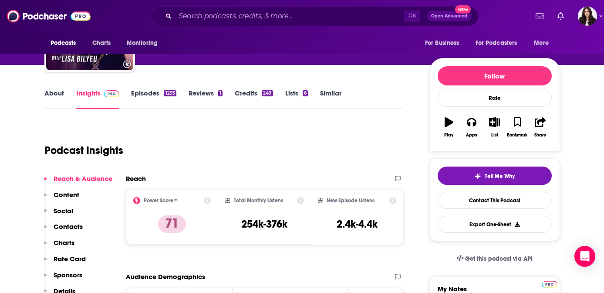
click at [66, 225] on p "Contacts" at bounding box center [68, 226] width 29 height 8
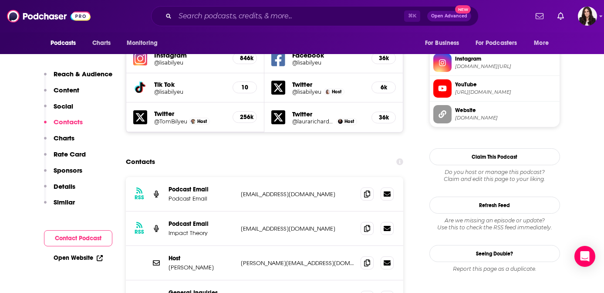
scroll to position [818, 0]
click at [367, 189] on icon at bounding box center [367, 192] width 6 height 7
click at [369, 258] on icon at bounding box center [367, 261] width 6 height 7
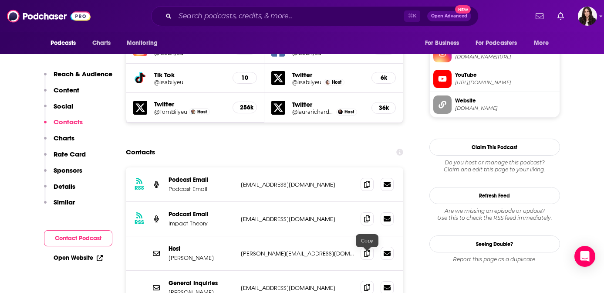
click at [365, 283] on icon at bounding box center [367, 286] width 6 height 7
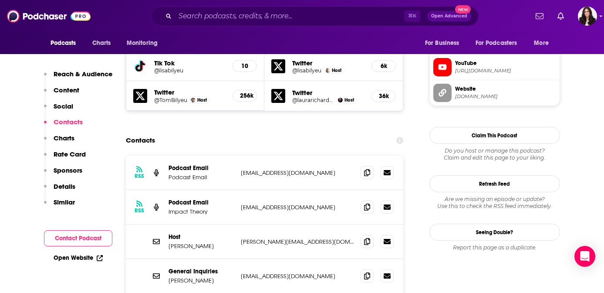
click at [368, 169] on icon at bounding box center [367, 172] width 6 height 7
click at [369, 203] on icon at bounding box center [367, 206] width 6 height 7
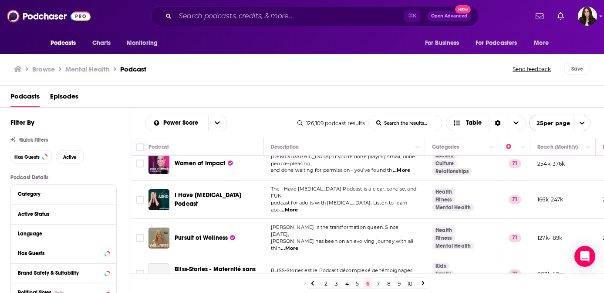
scroll to position [590, 0]
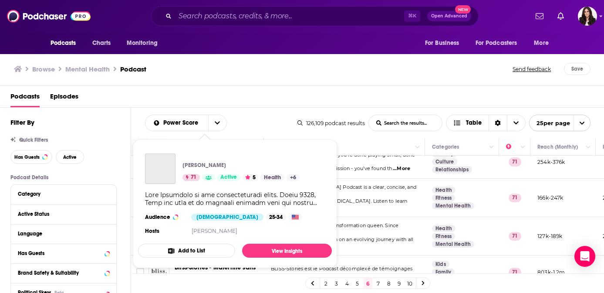
click at [206, 219] on div "Female" at bounding box center [227, 216] width 72 height 7
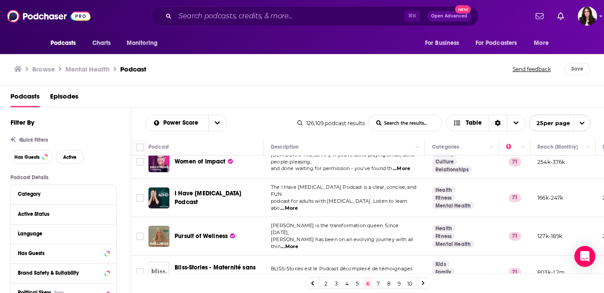
click at [361, 236] on span "Mari has been on an evolving journey with all thin" at bounding box center [342, 242] width 142 height 13
click at [215, 232] on span "Pursuit of Wellness" at bounding box center [201, 235] width 53 height 7
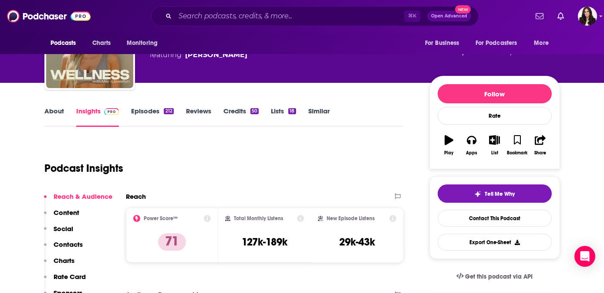
click at [66, 245] on p "Contacts" at bounding box center [68, 244] width 29 height 8
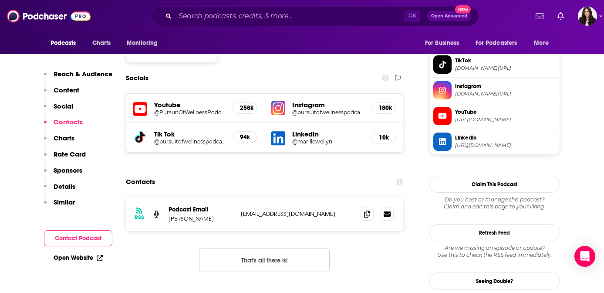
scroll to position [748, 0]
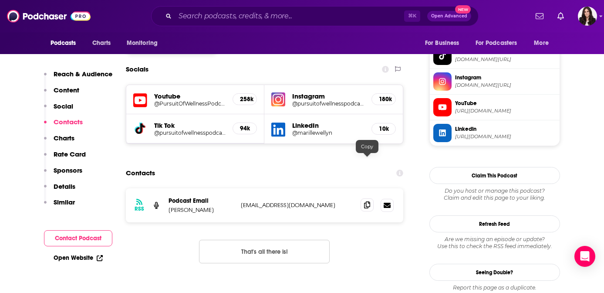
click at [367, 201] on icon at bounding box center [367, 204] width 6 height 7
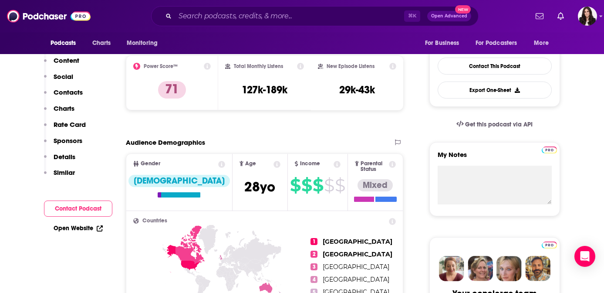
scroll to position [0, 0]
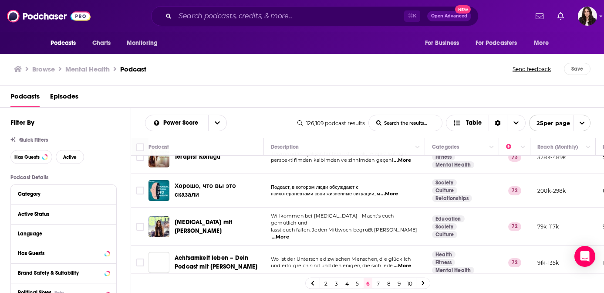
scroll to position [720, 0]
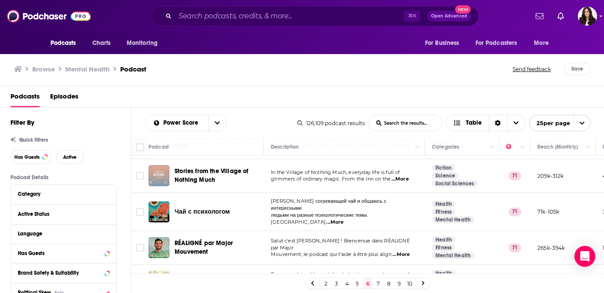
click at [377, 281] on link "7" at bounding box center [378, 283] width 9 height 10
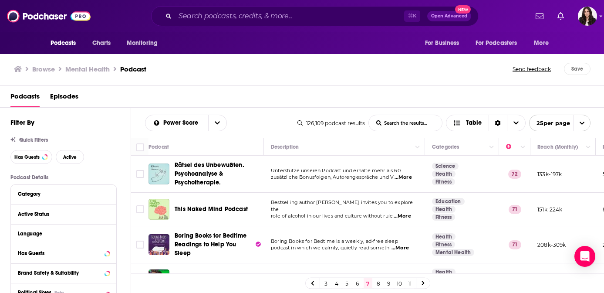
click at [235, 206] on span "This Naked Mind Podcast" at bounding box center [211, 208] width 73 height 7
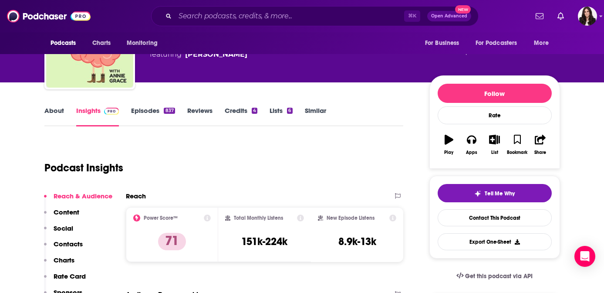
scroll to position [40, 0]
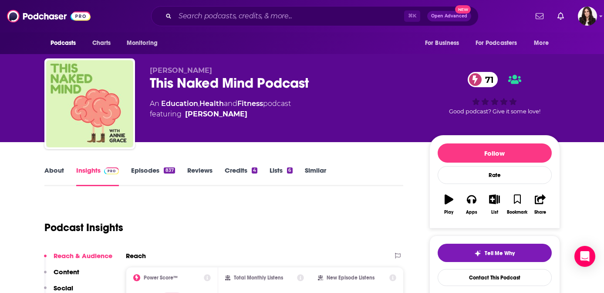
scroll to position [40, 0]
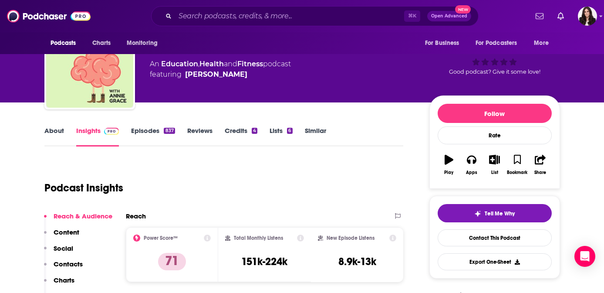
click at [152, 136] on link "Episodes 837" at bounding box center [153, 136] width 44 height 20
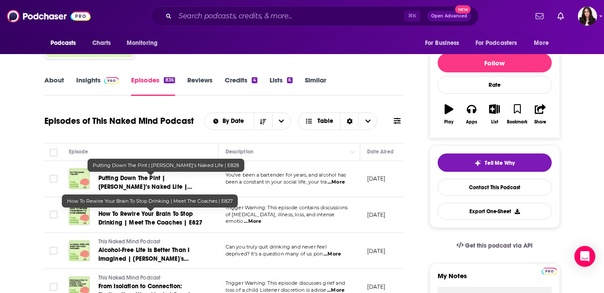
scroll to position [8, 0]
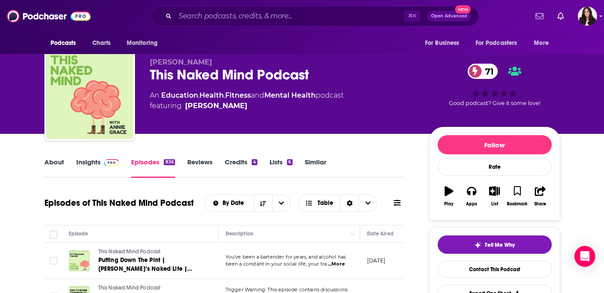
click at [91, 164] on link "Insights" at bounding box center [97, 168] width 43 height 20
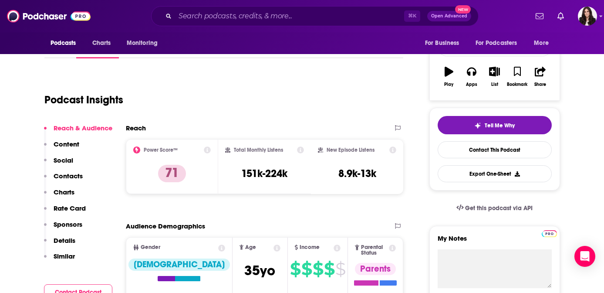
click at [68, 178] on p "Contacts" at bounding box center [68, 176] width 29 height 8
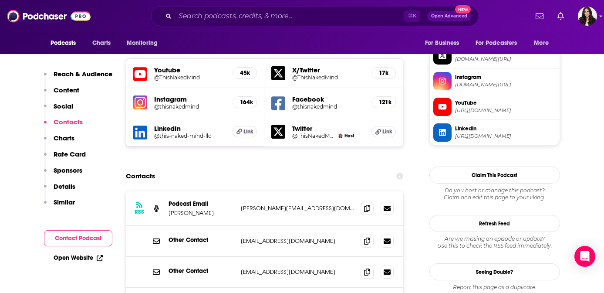
scroll to position [777, 0]
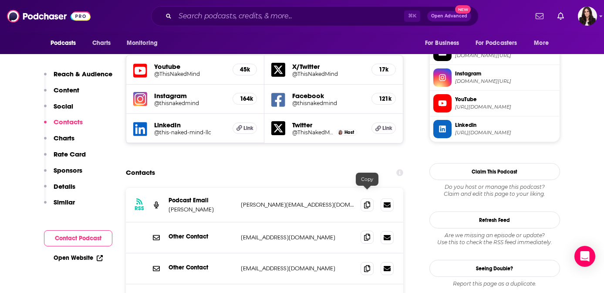
click at [368, 233] on icon at bounding box center [367, 236] width 6 height 7
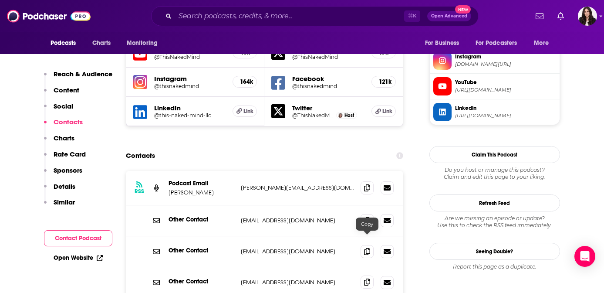
click at [366, 275] on span at bounding box center [367, 281] width 13 height 13
click at [367, 184] on icon at bounding box center [367, 187] width 6 height 7
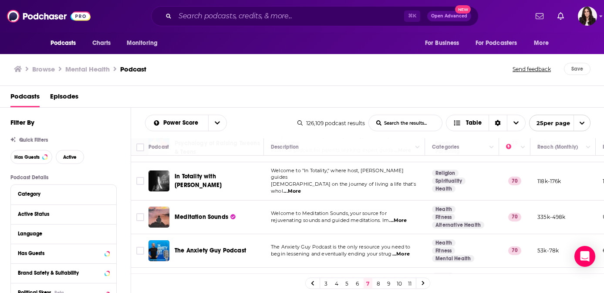
scroll to position [759, 0]
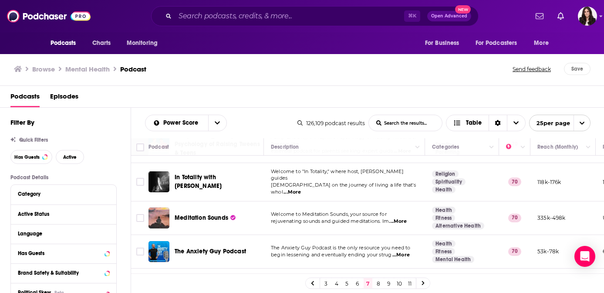
click at [378, 284] on link "8" at bounding box center [378, 283] width 9 height 10
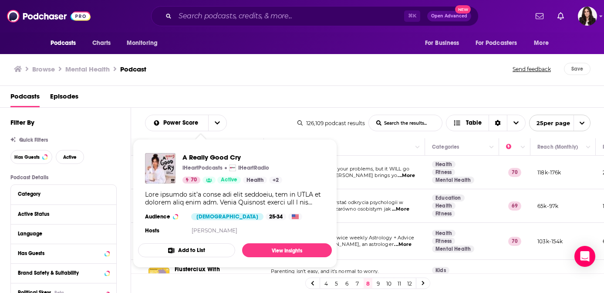
click at [204, 173] on div "A Really Good Cry iHeartPodcasts iHeartRadio 70 Active Health + 2" at bounding box center [232, 168] width 100 height 30
click at [217, 155] on span "A Really Good Cry" at bounding box center [232, 157] width 100 height 8
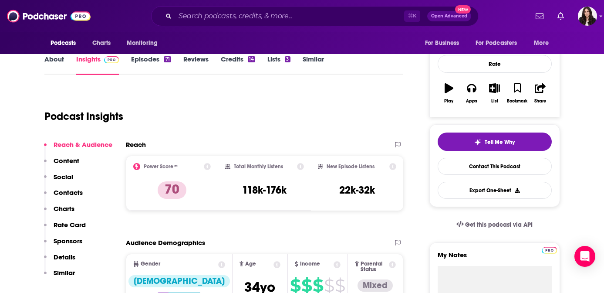
click at [65, 190] on p "Contacts" at bounding box center [68, 192] width 29 height 8
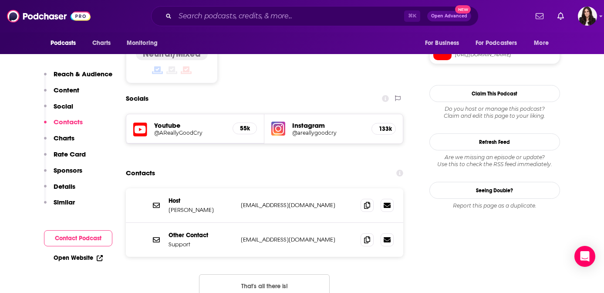
scroll to position [718, 0]
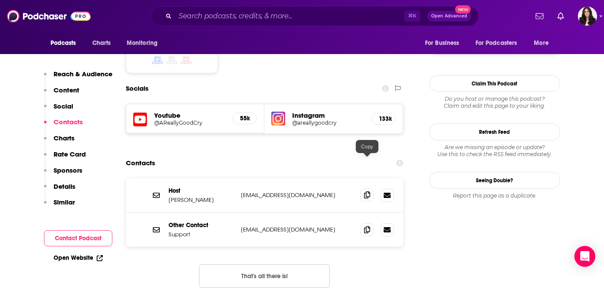
click at [367, 191] on icon at bounding box center [367, 194] width 6 height 7
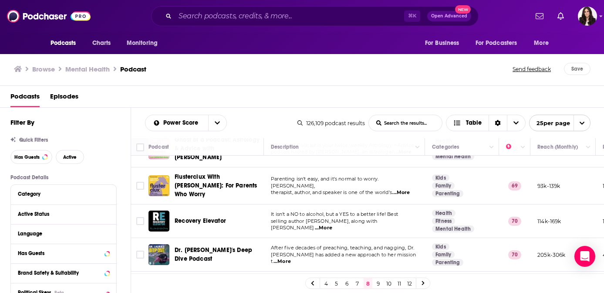
scroll to position [123, 0]
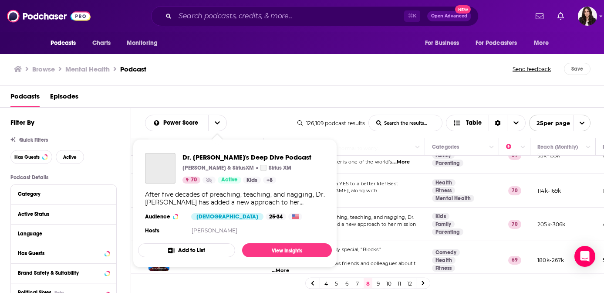
click at [221, 219] on div "Podcasts Charts Monitoring ⌘ K Open Advanced New For Business For Podcasters Mo…" at bounding box center [302, 146] width 604 height 293
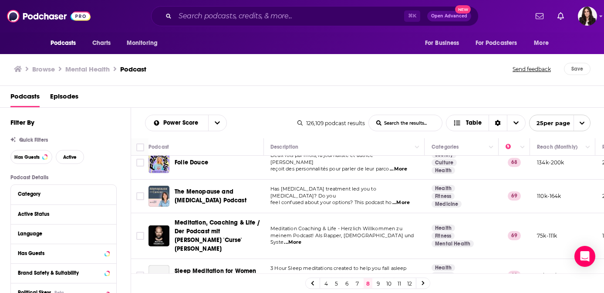
scroll to position [602, 0]
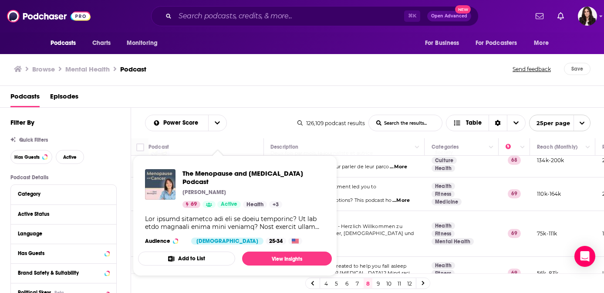
click at [243, 175] on span "The Menopause and Cancer Podcast" at bounding box center [253, 177] width 142 height 17
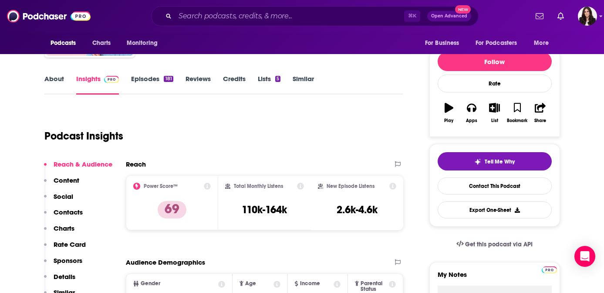
scroll to position [93, 0]
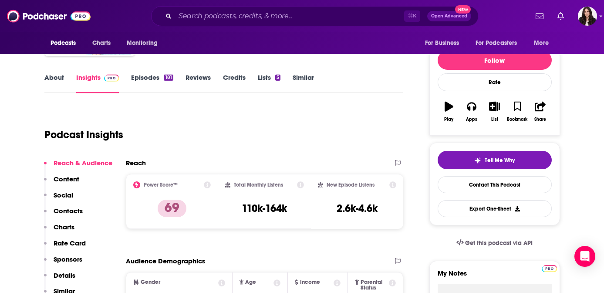
click at [67, 214] on p "Contacts" at bounding box center [68, 210] width 29 height 8
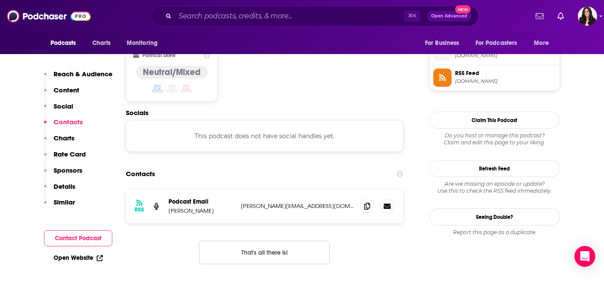
scroll to position [711, 0]
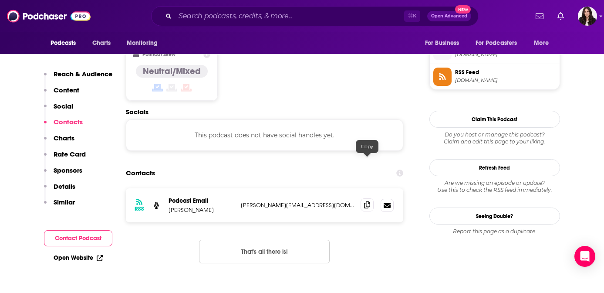
click at [367, 201] on icon at bounding box center [367, 204] width 6 height 7
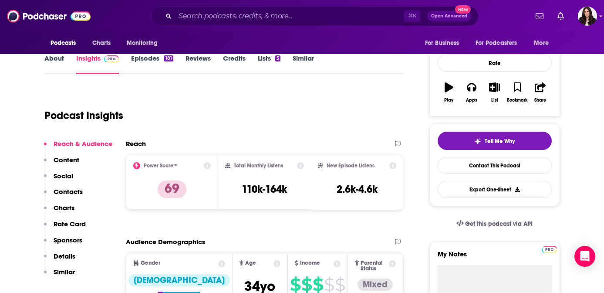
scroll to position [42, 0]
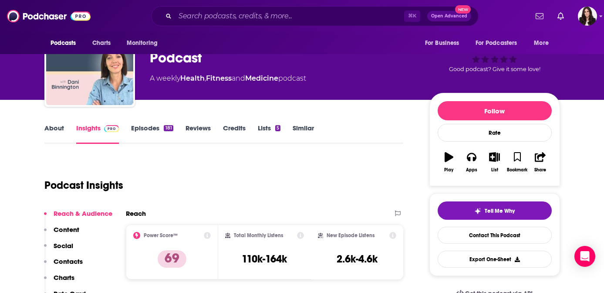
click at [55, 144] on link "About" at bounding box center [54, 134] width 20 height 20
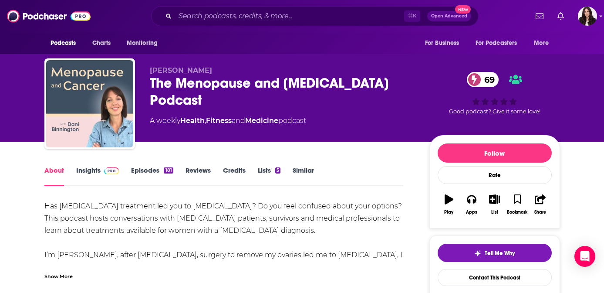
scroll to position [44, 0]
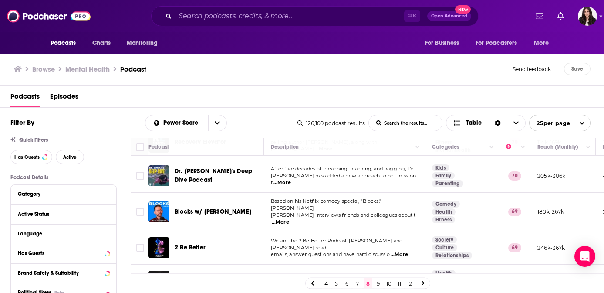
scroll to position [171, 0]
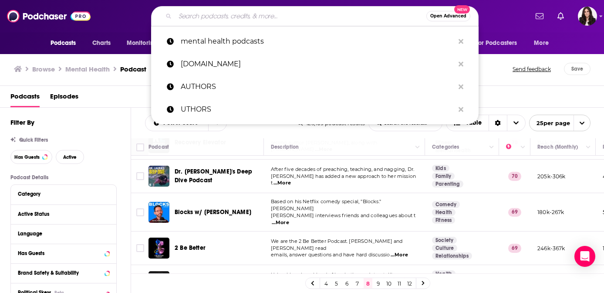
click at [241, 18] on input "Search podcasts, credits, & more..." at bounding box center [300, 16] width 251 height 14
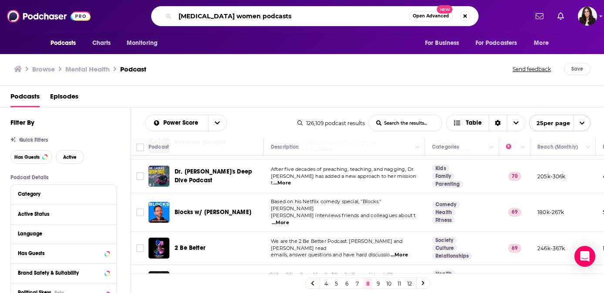
type input "cancer women podcasts"
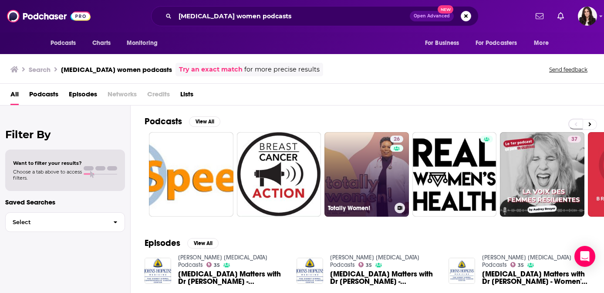
click at [364, 189] on link "26 Totally Women!" at bounding box center [366, 174] width 84 height 84
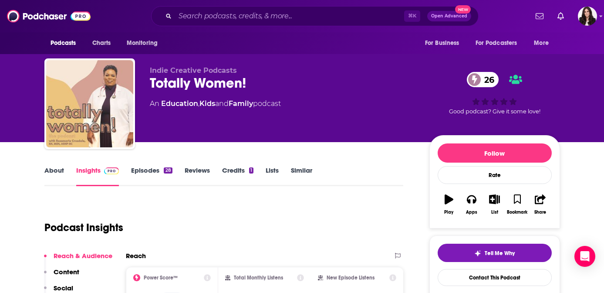
scroll to position [78, 0]
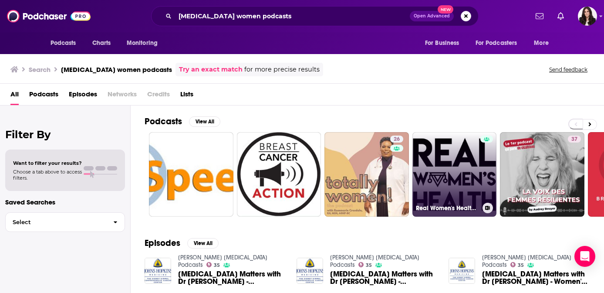
click at [443, 194] on link "Real Women's Health Podcast by Dr. Kristin Rojas" at bounding box center [454, 174] width 84 height 84
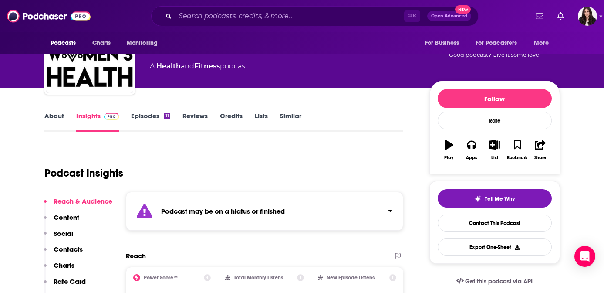
scroll to position [57, 0]
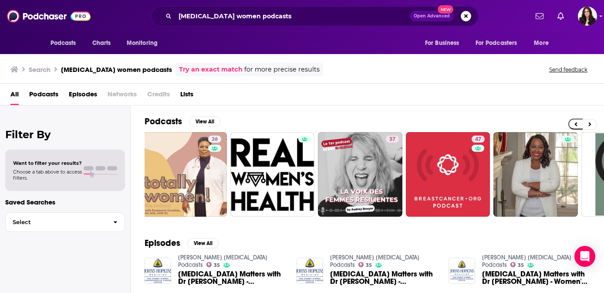
click at [52, 92] on span "Podcasts" at bounding box center [43, 96] width 29 height 18
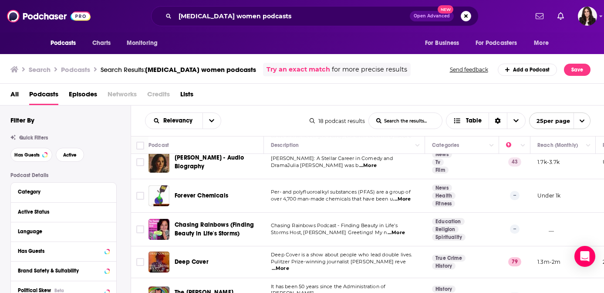
scroll to position [479, 0]
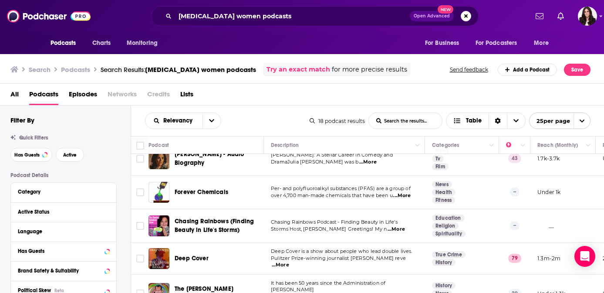
click at [201, 254] on span "Deep Cover" at bounding box center [192, 257] width 34 height 7
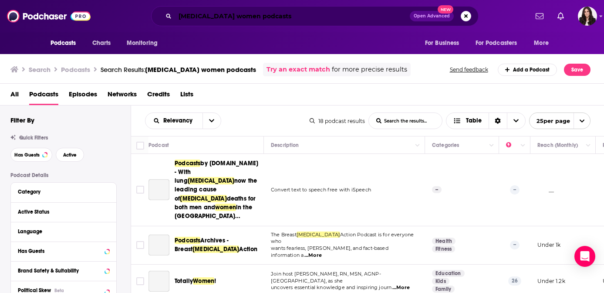
scroll to position [479, 0]
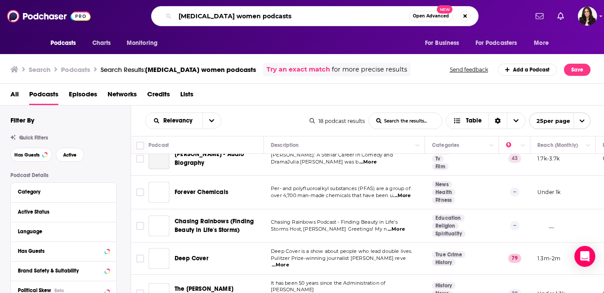
drag, startPoint x: 273, startPoint y: 17, endPoint x: 122, endPoint y: 8, distance: 150.5
click at [122, 8] on div "cancer women podcasts Open Advanced New" at bounding box center [315, 16] width 426 height 20
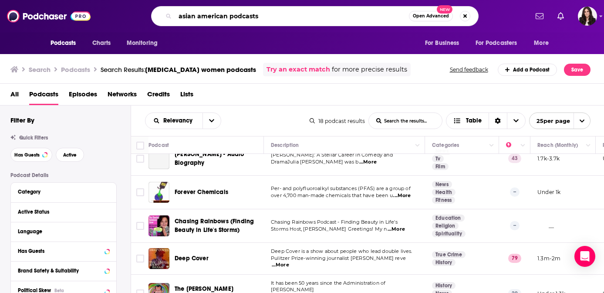
type input "asian american podcasts"
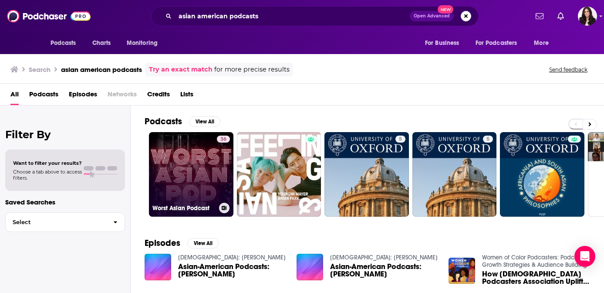
click at [174, 177] on link "36 Worst Asian Podcast" at bounding box center [191, 174] width 84 height 84
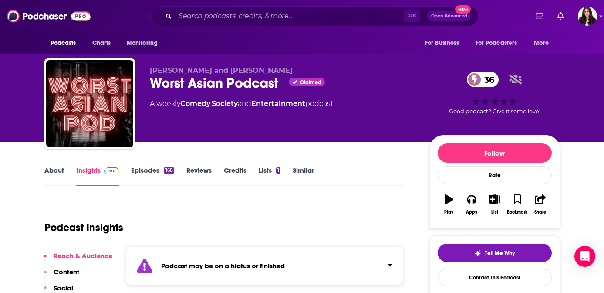
scroll to position [34, 0]
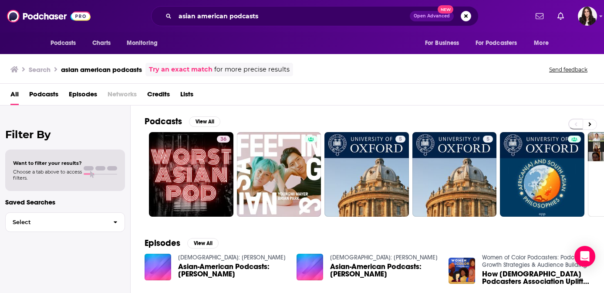
click at [44, 92] on span "Podcasts" at bounding box center [43, 96] width 29 height 18
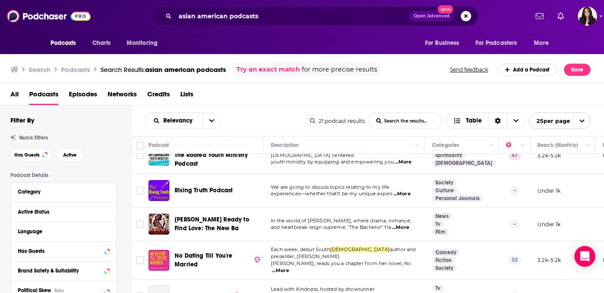
scroll to position [462, 0]
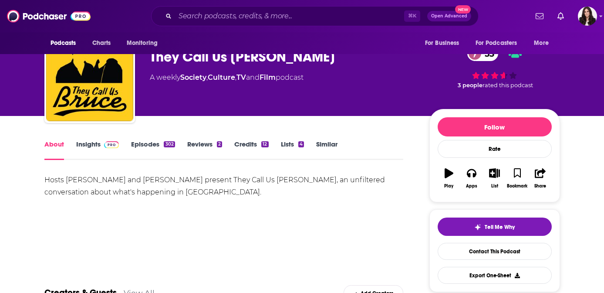
scroll to position [24, 0]
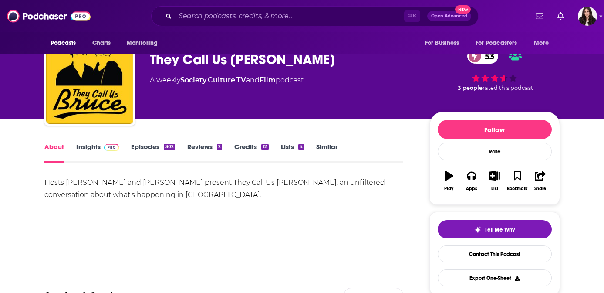
click at [101, 145] on span at bounding box center [110, 146] width 19 height 8
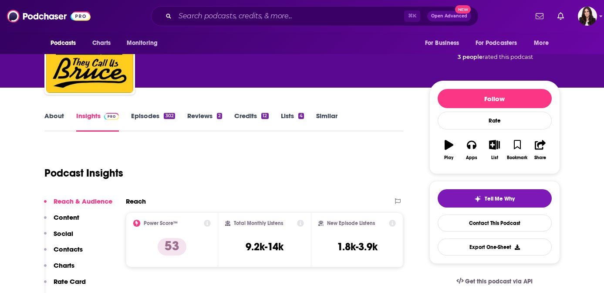
scroll to position [44, 0]
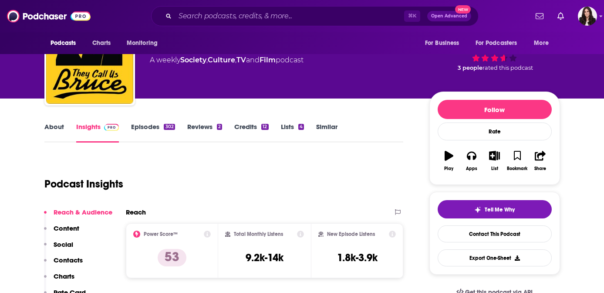
click at [158, 130] on link "Episodes 302" at bounding box center [153, 132] width 44 height 20
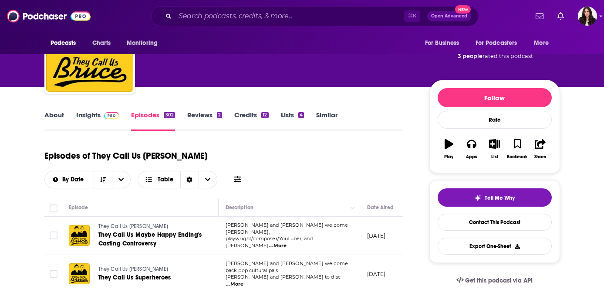
scroll to position [32, 0]
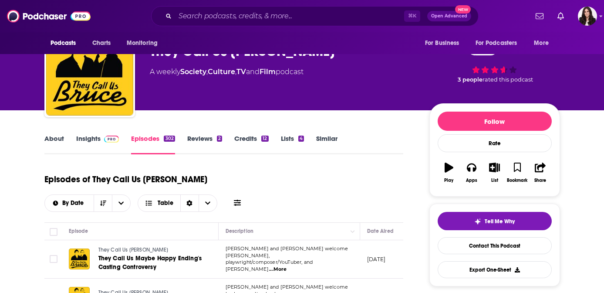
click at [82, 140] on link "Insights" at bounding box center [97, 144] width 43 height 20
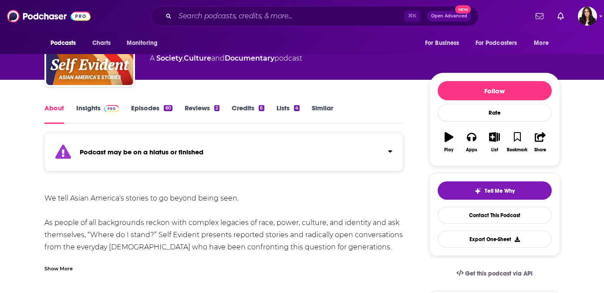
scroll to position [20, 0]
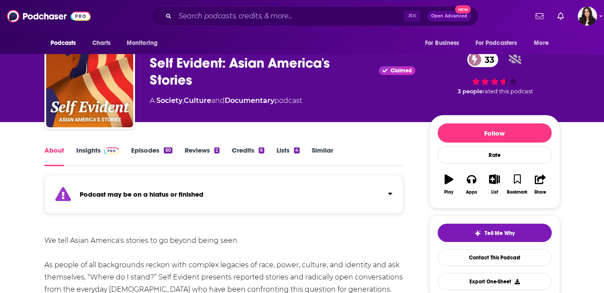
click at [98, 148] on link "Insights" at bounding box center [97, 156] width 43 height 20
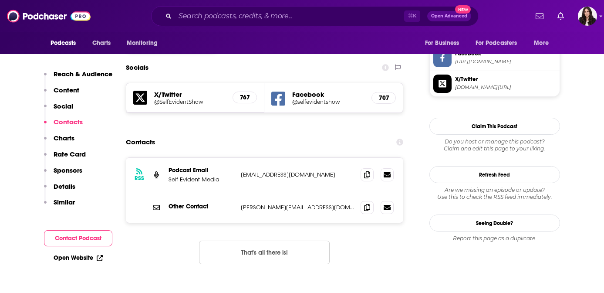
scroll to position [826, 0]
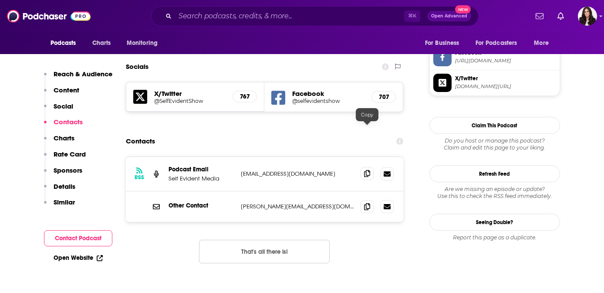
click at [370, 170] on icon at bounding box center [367, 173] width 6 height 7
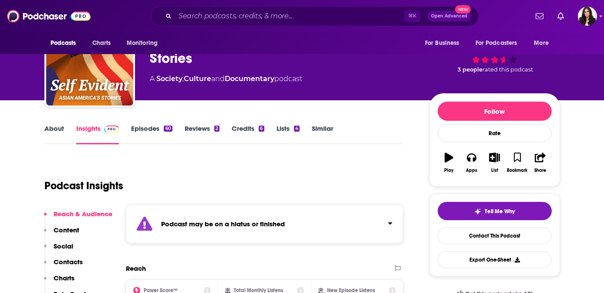
scroll to position [0, 0]
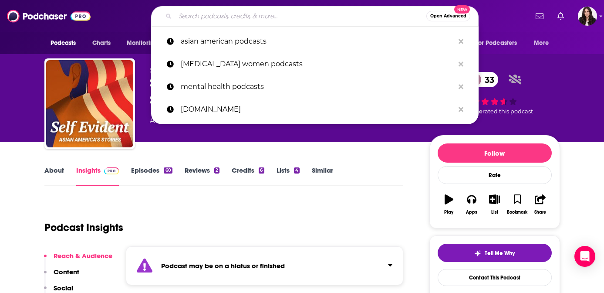
click at [303, 19] on input "Search podcasts, credits, & more..." at bounding box center [300, 16] width 251 height 14
paste input "Dear [DEMOGRAPHIC_DATA]"
type input "Dear [DEMOGRAPHIC_DATA]"
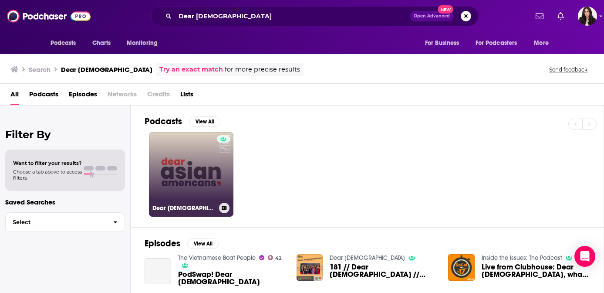
click at [196, 184] on link "Dear [DEMOGRAPHIC_DATA]" at bounding box center [191, 174] width 84 height 84
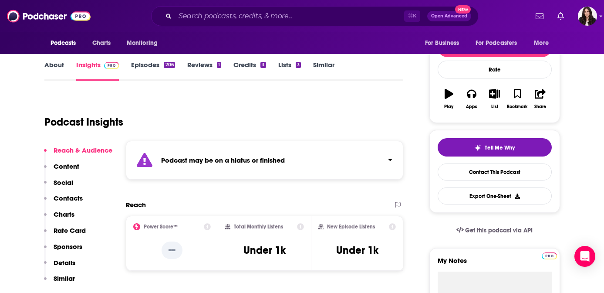
click at [67, 195] on p "Contacts" at bounding box center [68, 198] width 29 height 8
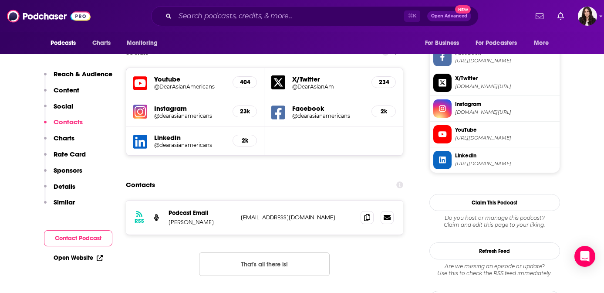
scroll to position [831, 0]
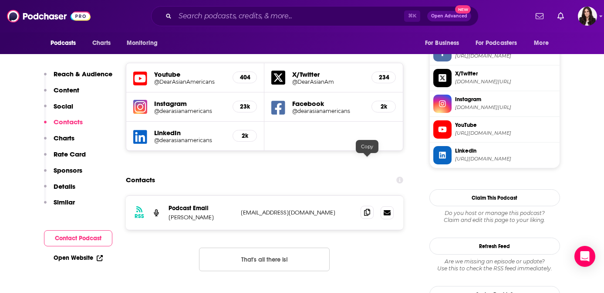
click at [366, 206] on span at bounding box center [367, 212] width 13 height 13
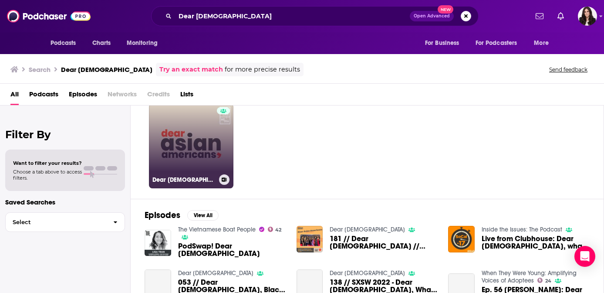
scroll to position [37, 0]
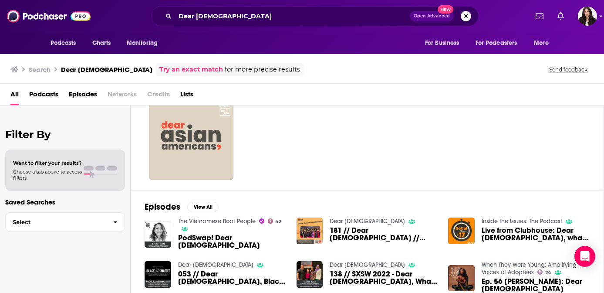
click at [208, 244] on span "PodSwap! Dear [DEMOGRAPHIC_DATA]" at bounding box center [232, 241] width 108 height 15
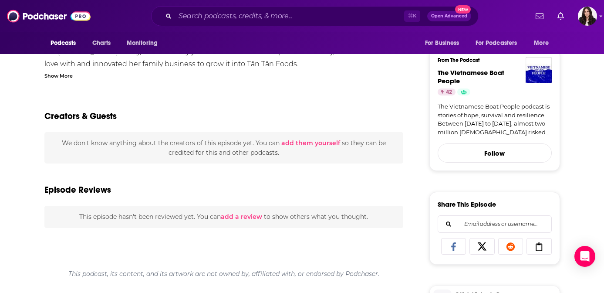
scroll to position [241, 0]
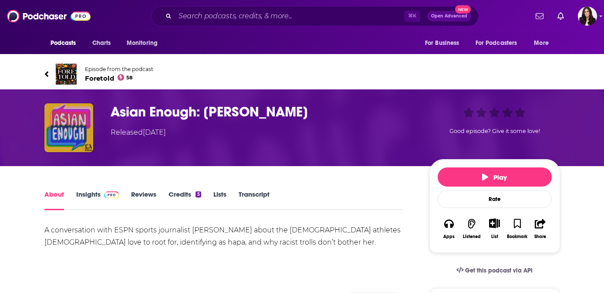
click at [72, 125] on img "Asian Enough: Mina Kimes" at bounding box center [68, 127] width 49 height 49
click at [66, 130] on img "Asian Enough: Mina Kimes" at bounding box center [68, 127] width 49 height 49
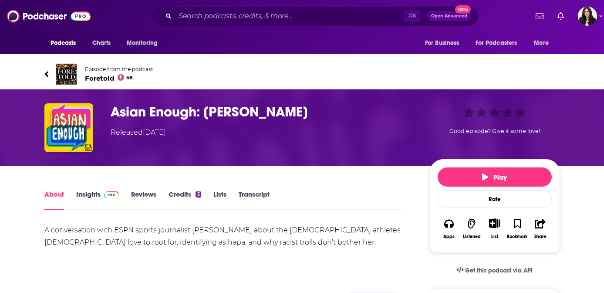
click at [43, 72] on div "Episode from the podcast Foretold 58 Next Episode" at bounding box center [302, 74] width 529 height 35
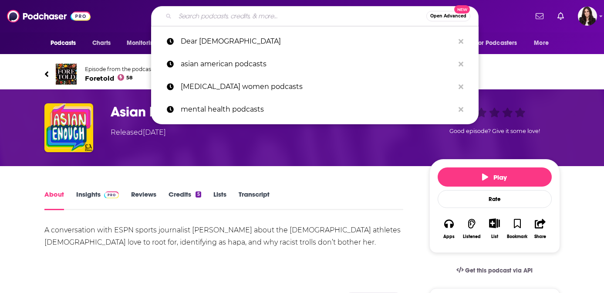
click at [218, 10] on input "Search podcasts, credits, & more..." at bounding box center [300, 16] width 251 height 14
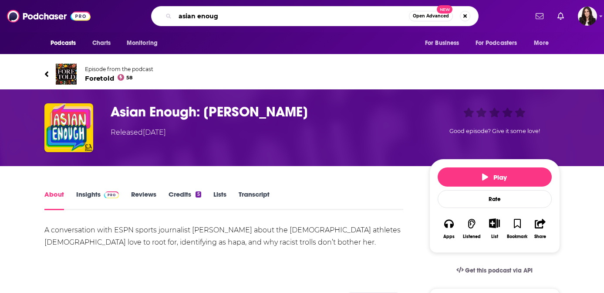
type input "asian enough"
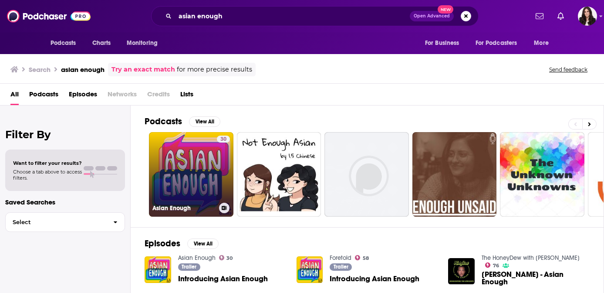
click at [192, 155] on link "30 Asian Enough" at bounding box center [191, 174] width 84 height 84
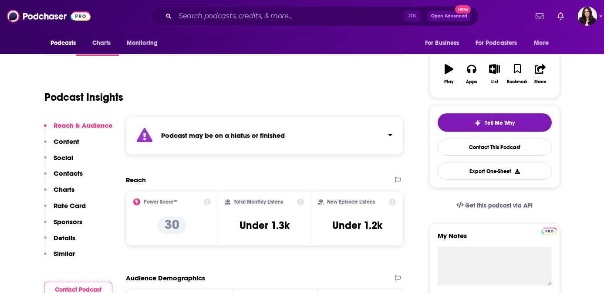
scroll to position [134, 0]
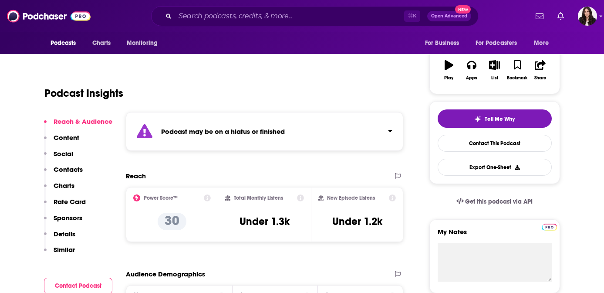
click at [65, 167] on p "Contacts" at bounding box center [68, 169] width 29 height 8
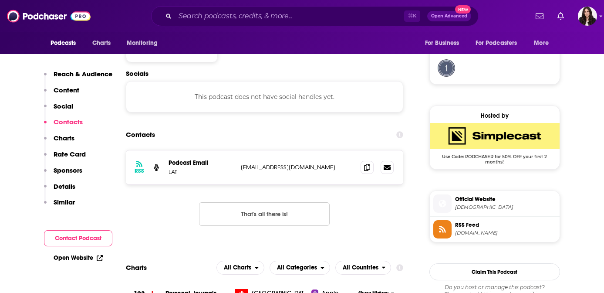
scroll to position [639, 0]
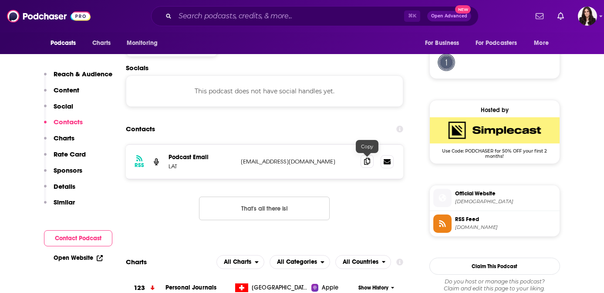
click at [369, 162] on icon at bounding box center [367, 161] width 6 height 7
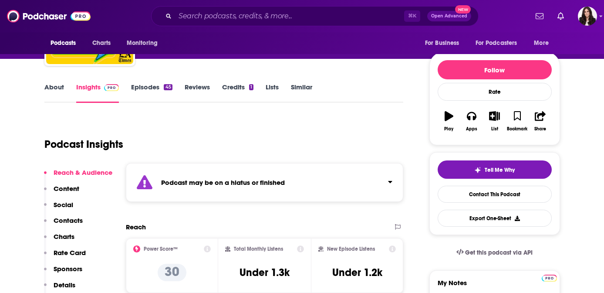
scroll to position [48, 0]
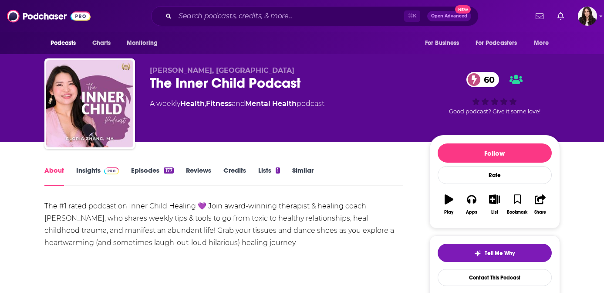
scroll to position [49, 0]
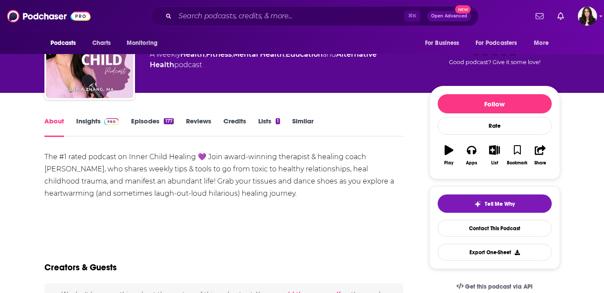
click at [92, 121] on link "Insights" at bounding box center [97, 127] width 43 height 20
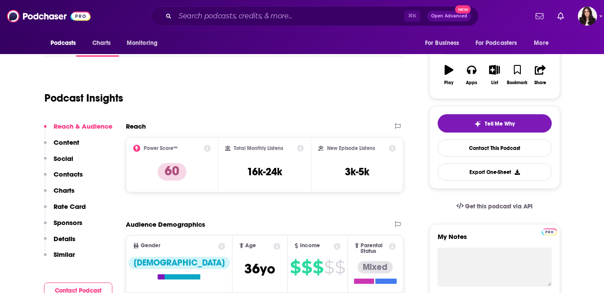
scroll to position [148, 0]
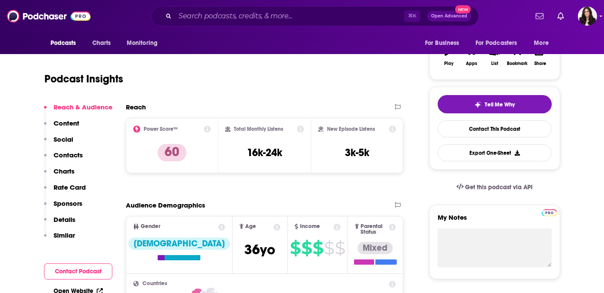
click at [74, 157] on p "Contacts" at bounding box center [68, 155] width 29 height 8
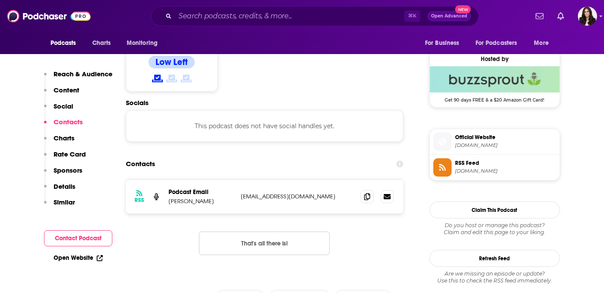
scroll to position [691, 0]
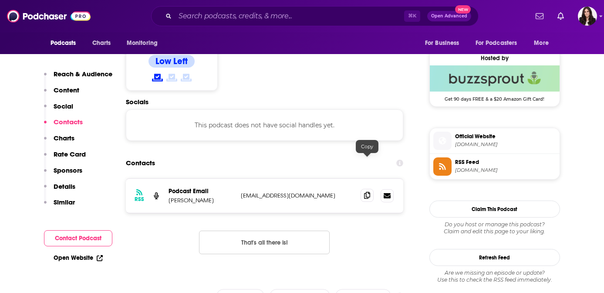
click at [367, 192] on icon at bounding box center [367, 195] width 6 height 7
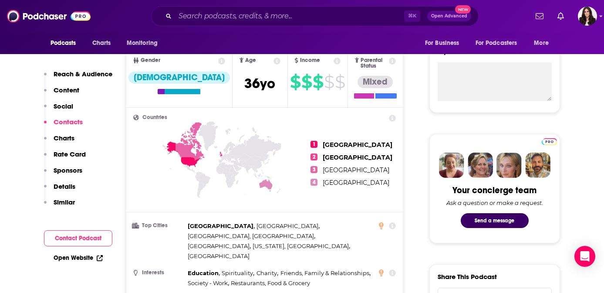
scroll to position [0, 0]
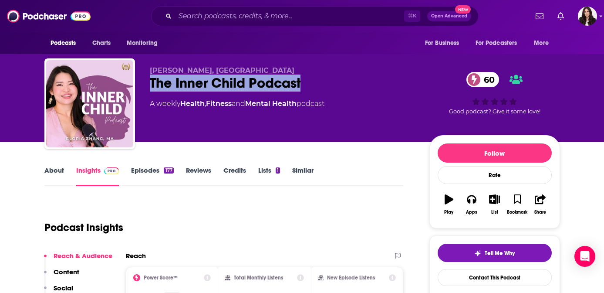
drag, startPoint x: 315, startPoint y: 85, endPoint x: 150, endPoint y: 86, distance: 165.5
click at [150, 86] on div "The Inner Child Podcast 60" at bounding box center [283, 82] width 266 height 17
copy h2 "The Inner Child Podcast"
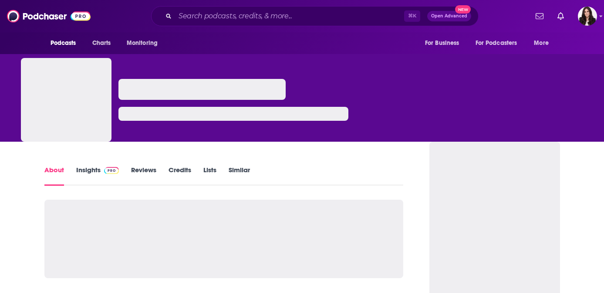
click at [98, 171] on link "Insights" at bounding box center [97, 175] width 43 height 20
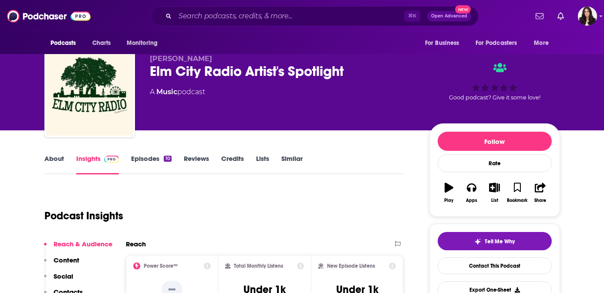
scroll to position [121, 0]
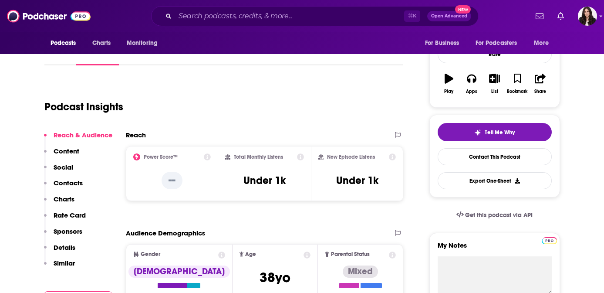
click at [69, 181] on p "Contacts" at bounding box center [68, 183] width 29 height 8
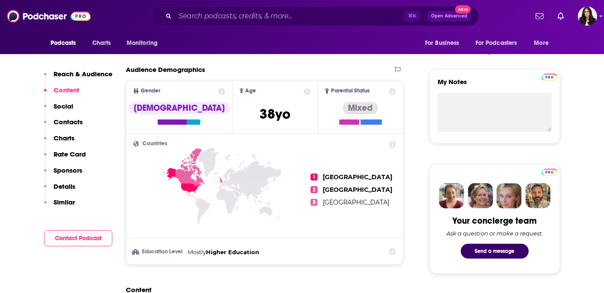
scroll to position [0, 0]
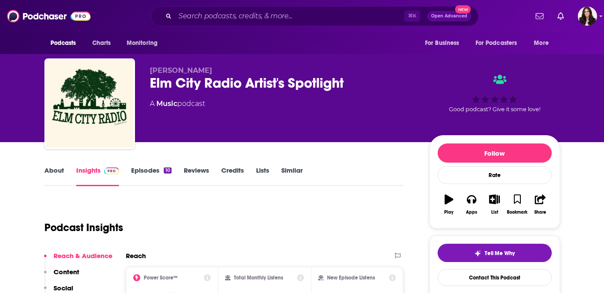
click at [134, 168] on link "Episodes 10" at bounding box center [151, 176] width 40 height 20
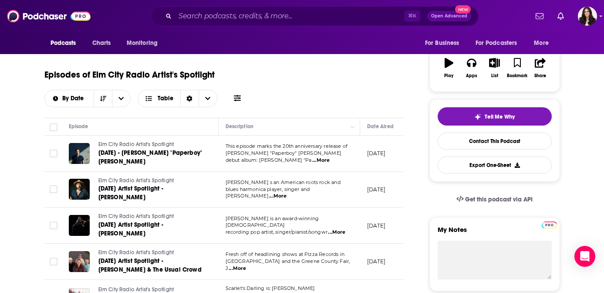
scroll to position [144, 0]
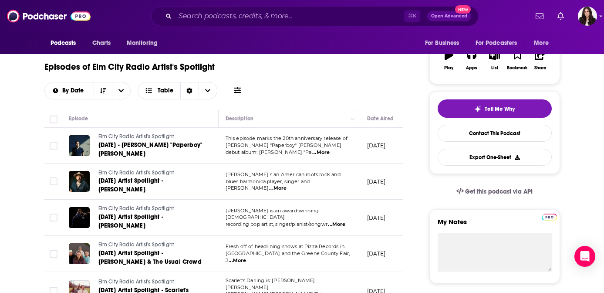
click at [330, 149] on span "...More" at bounding box center [320, 152] width 17 height 7
drag, startPoint x: 280, startPoint y: 139, endPoint x: 219, endPoint y: 139, distance: 60.1
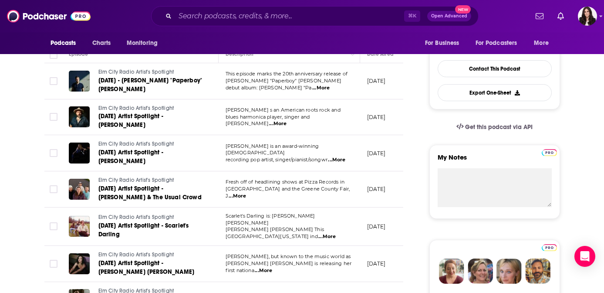
scroll to position [0, 0]
